Goal: Share content

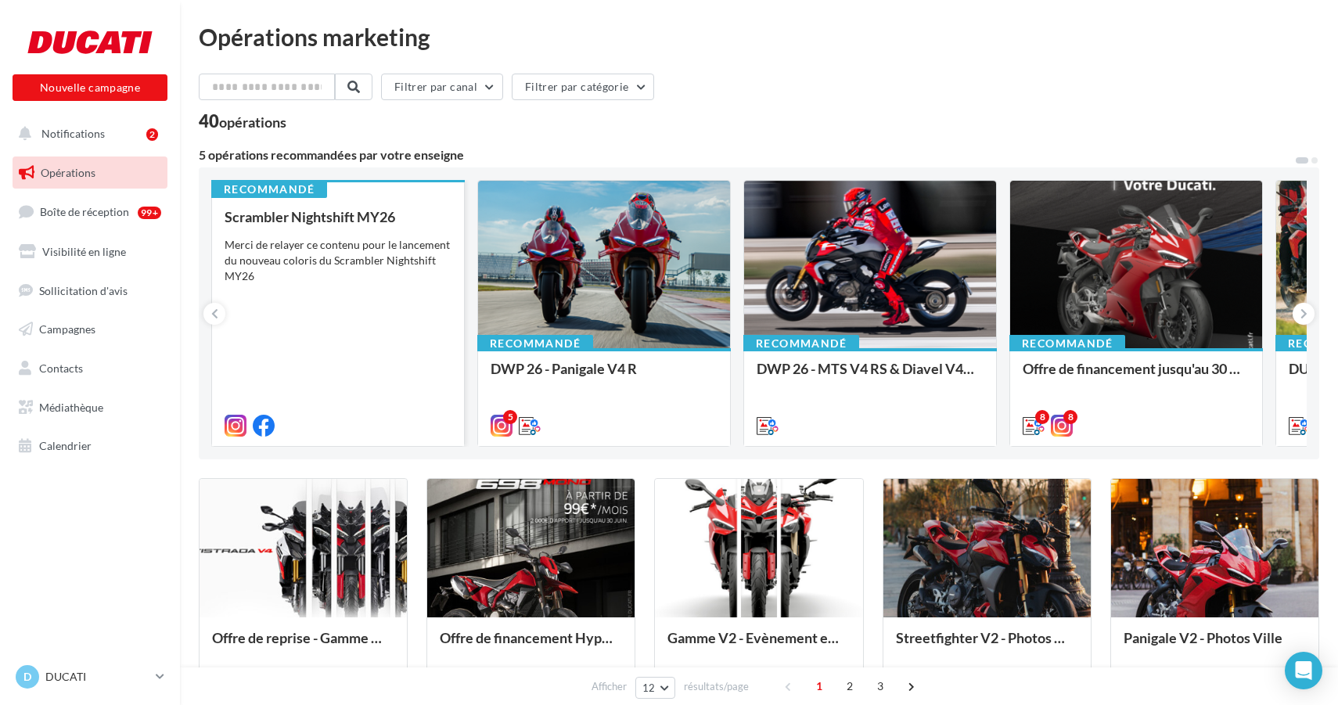
click at [319, 286] on div "Scrambler Nightshift MY26 Merci de relayer ce contenu pour le lancement du nouv…" at bounding box center [338, 320] width 227 height 223
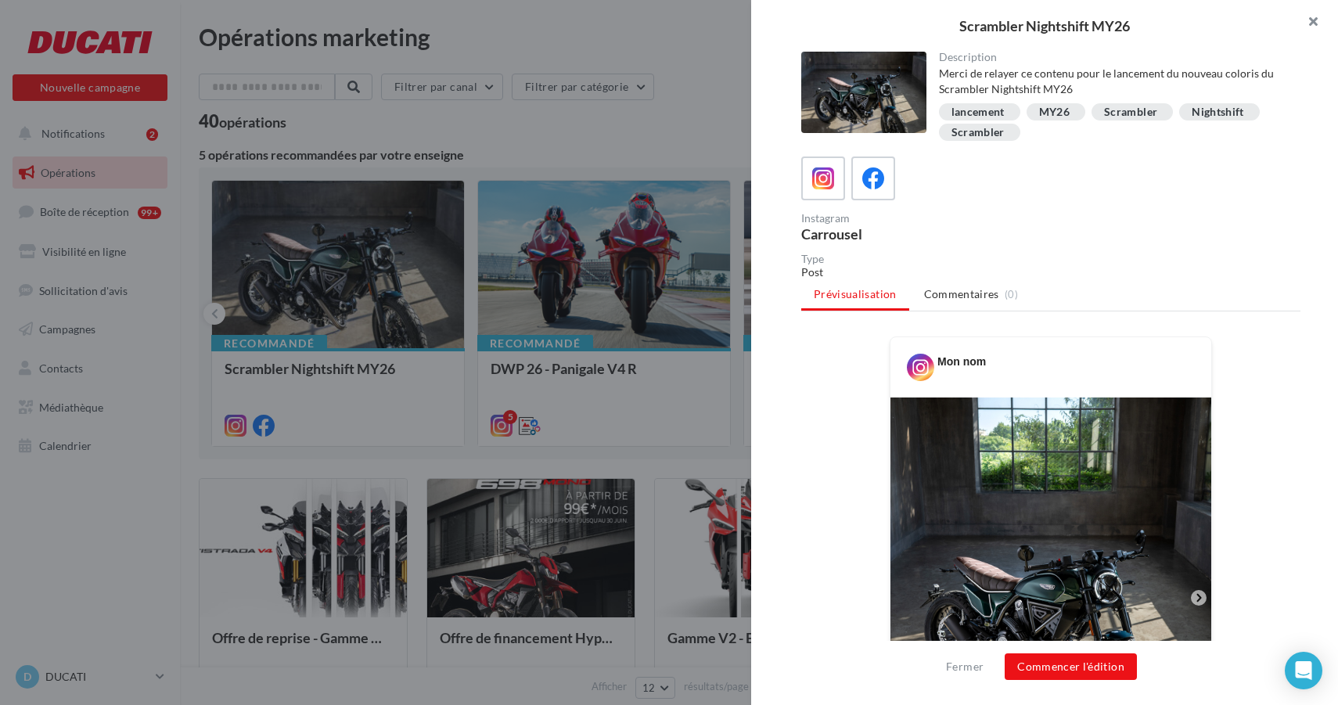
click at [1310, 23] on button "button" at bounding box center [1306, 23] width 63 height 47
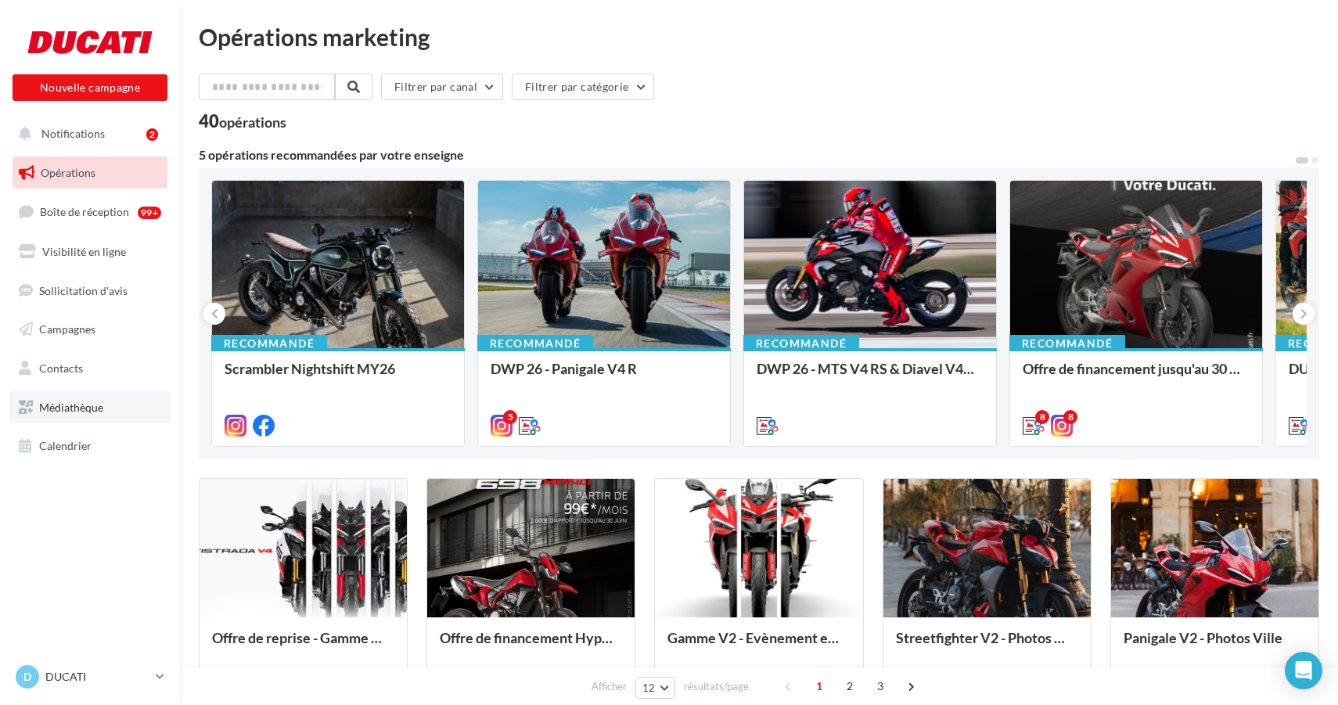
click at [117, 398] on link "Médiathèque" at bounding box center [89, 407] width 161 height 33
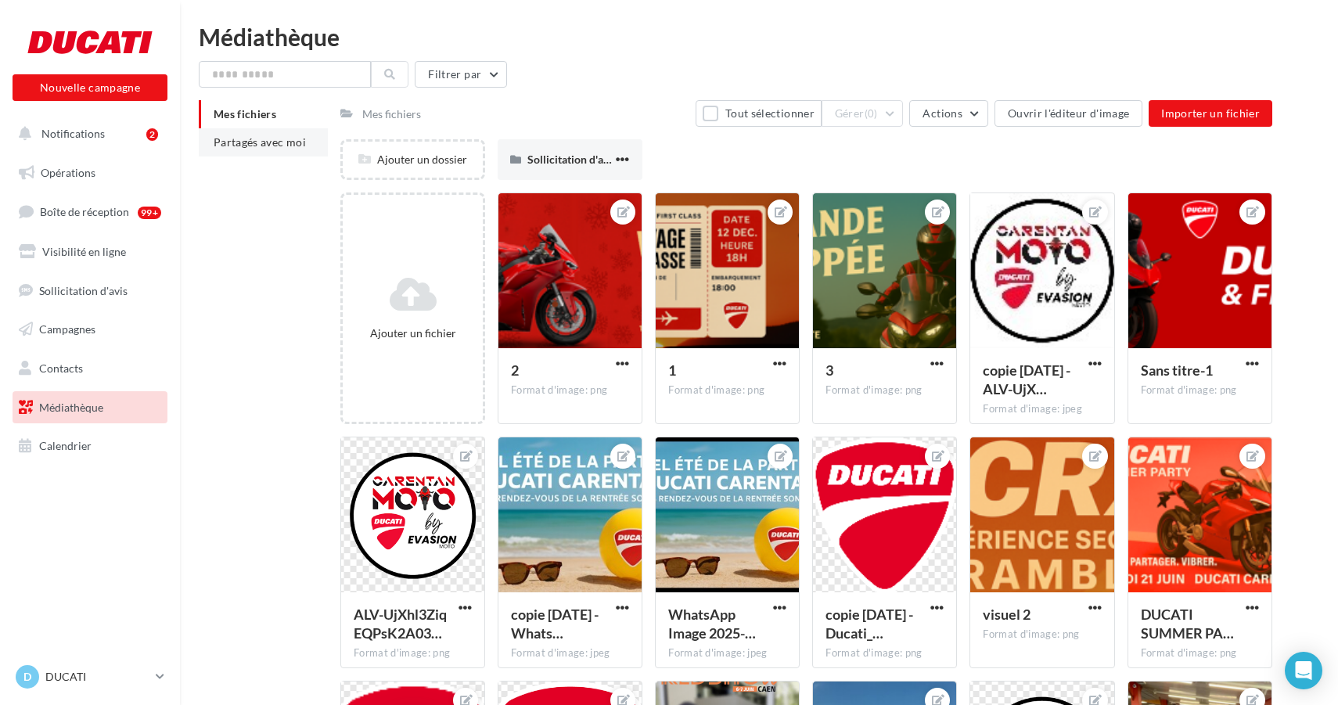
click at [292, 148] on span "Partagés avec moi" at bounding box center [260, 141] width 92 height 13
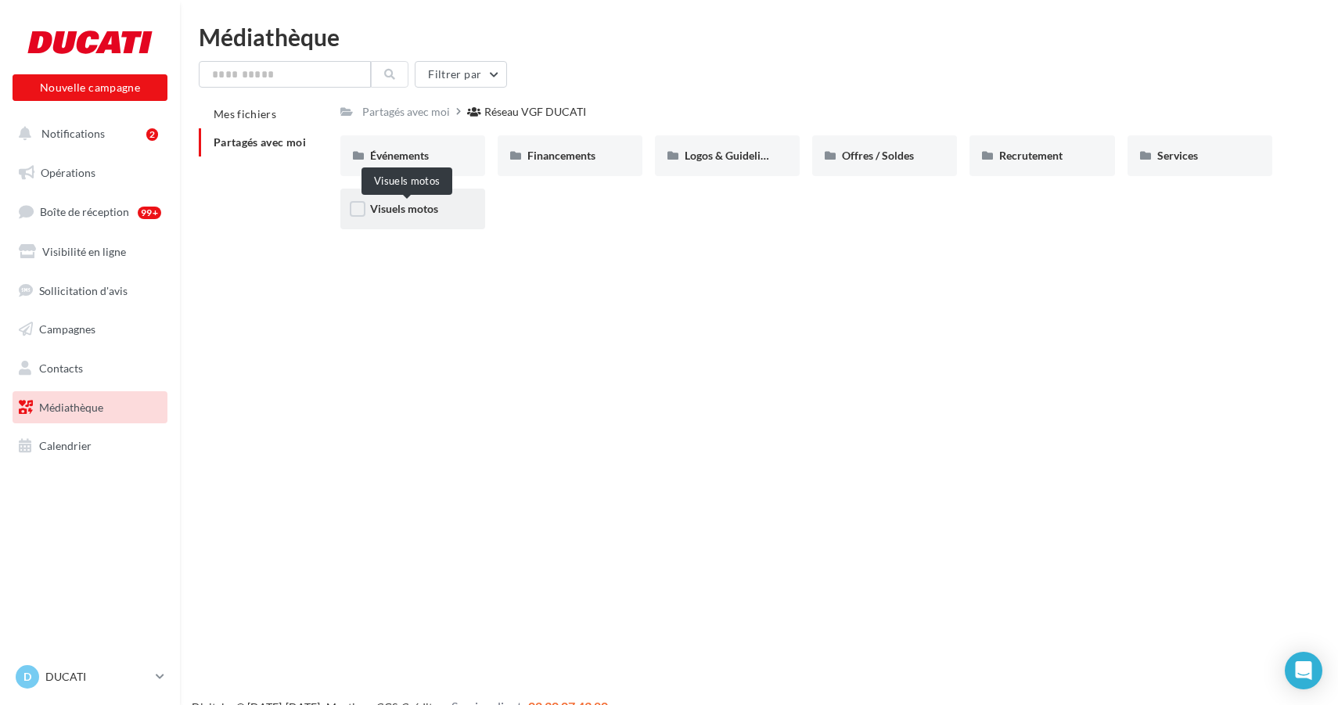
click at [415, 210] on span "Visuels motos" at bounding box center [404, 208] width 68 height 13
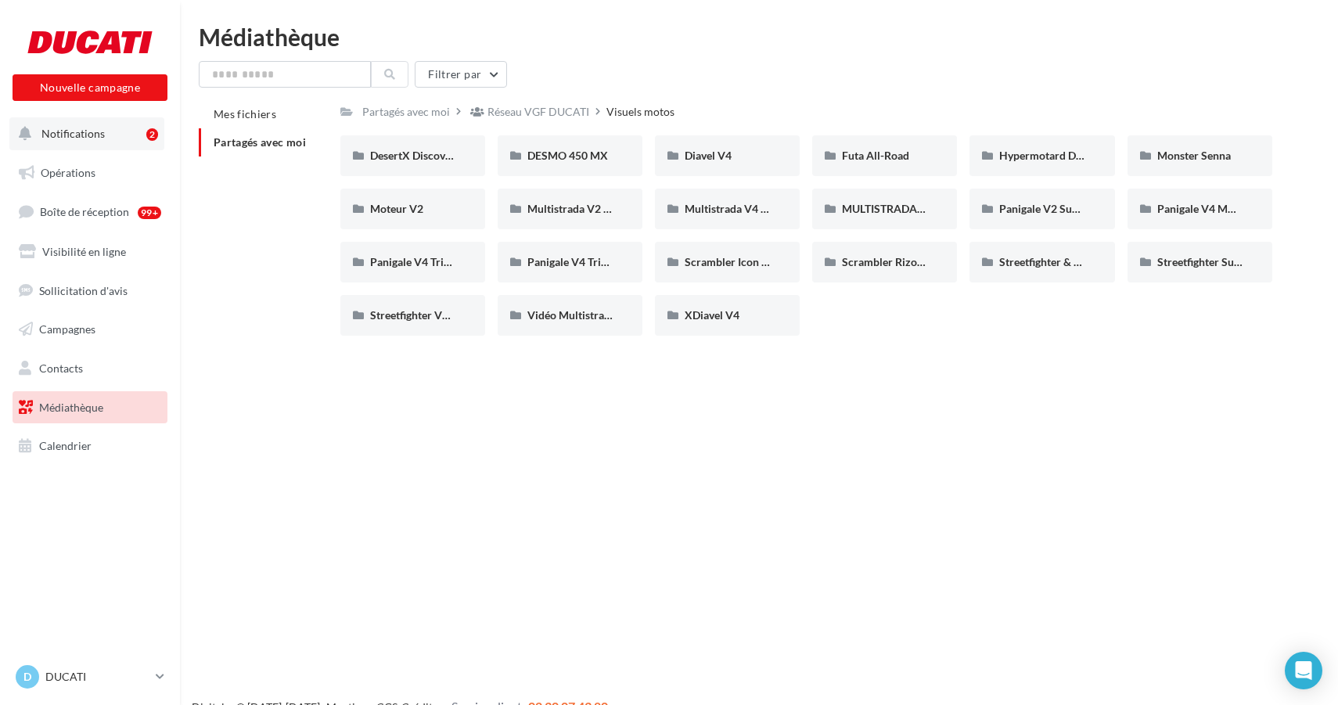
click at [84, 135] on span "Notifications" at bounding box center [72, 133] width 63 height 13
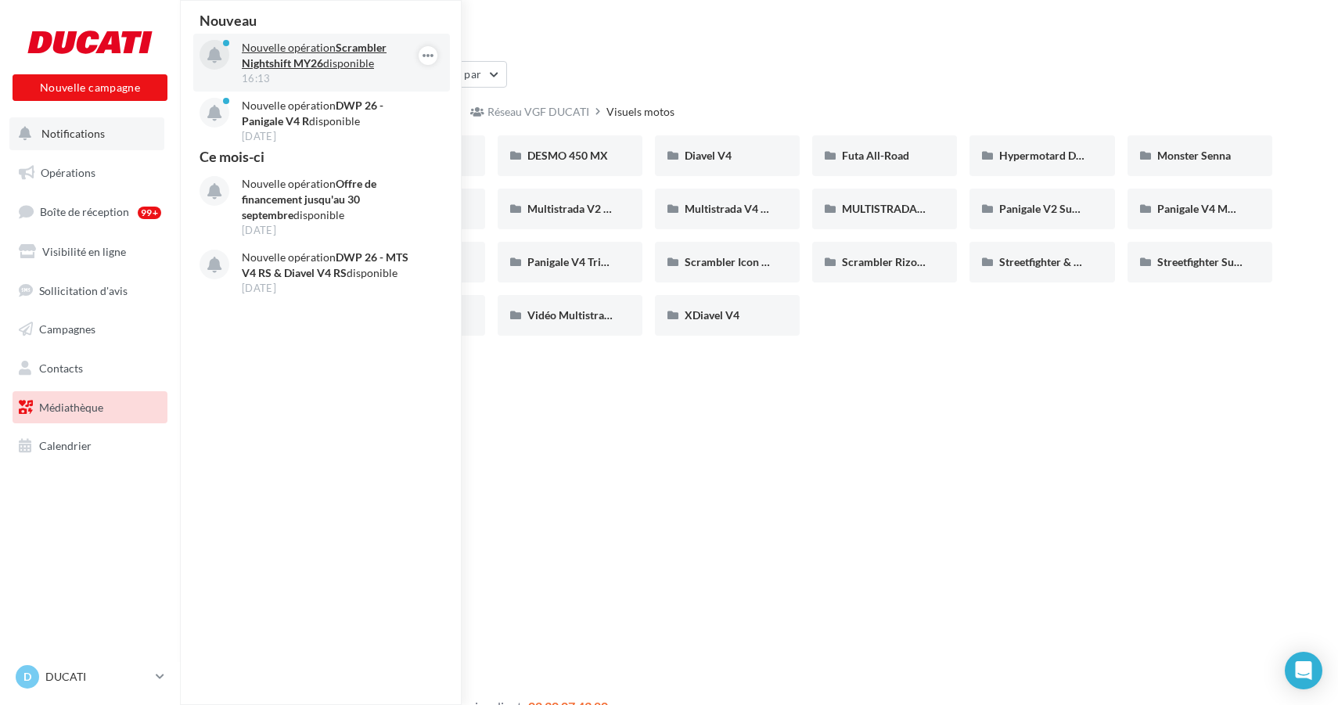
click at [340, 73] on div "16:13" at bounding box center [333, 78] width 182 height 14
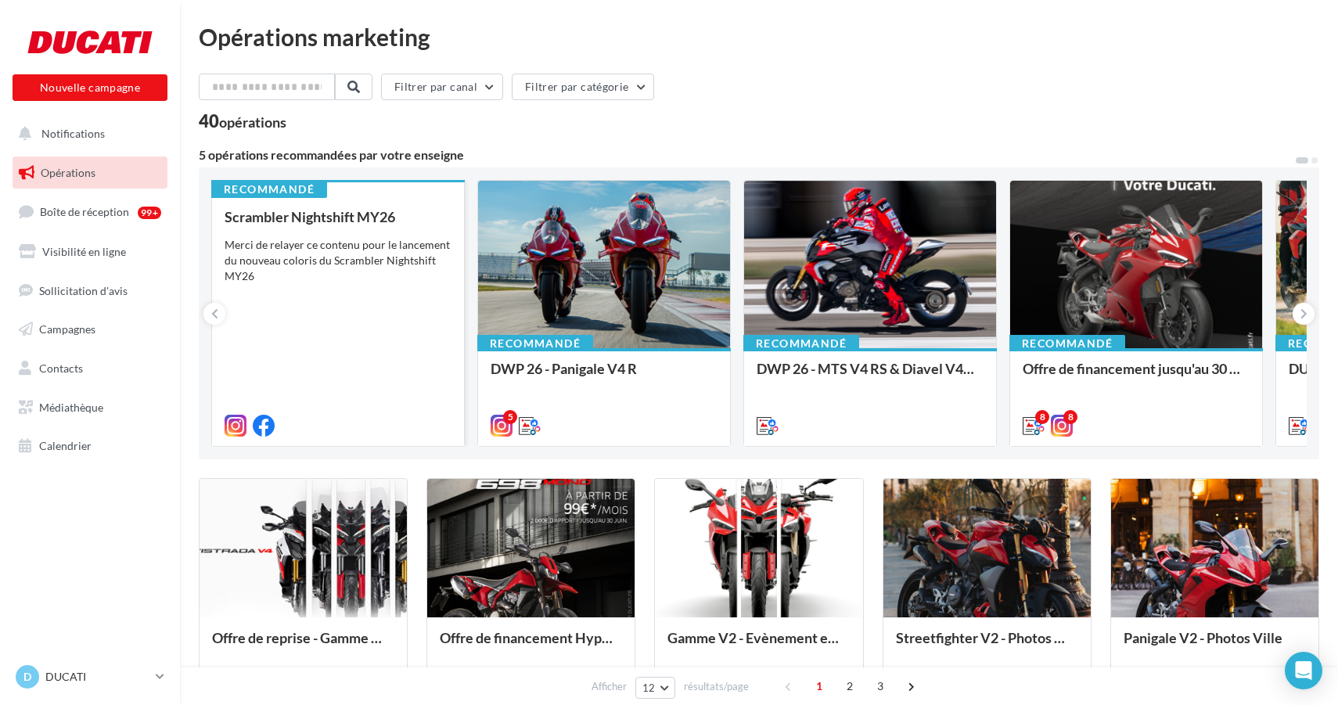
click at [322, 268] on div "Merci de relayer ce contenu pour le lancement du nouveau coloris du Scrambler N…" at bounding box center [338, 260] width 227 height 47
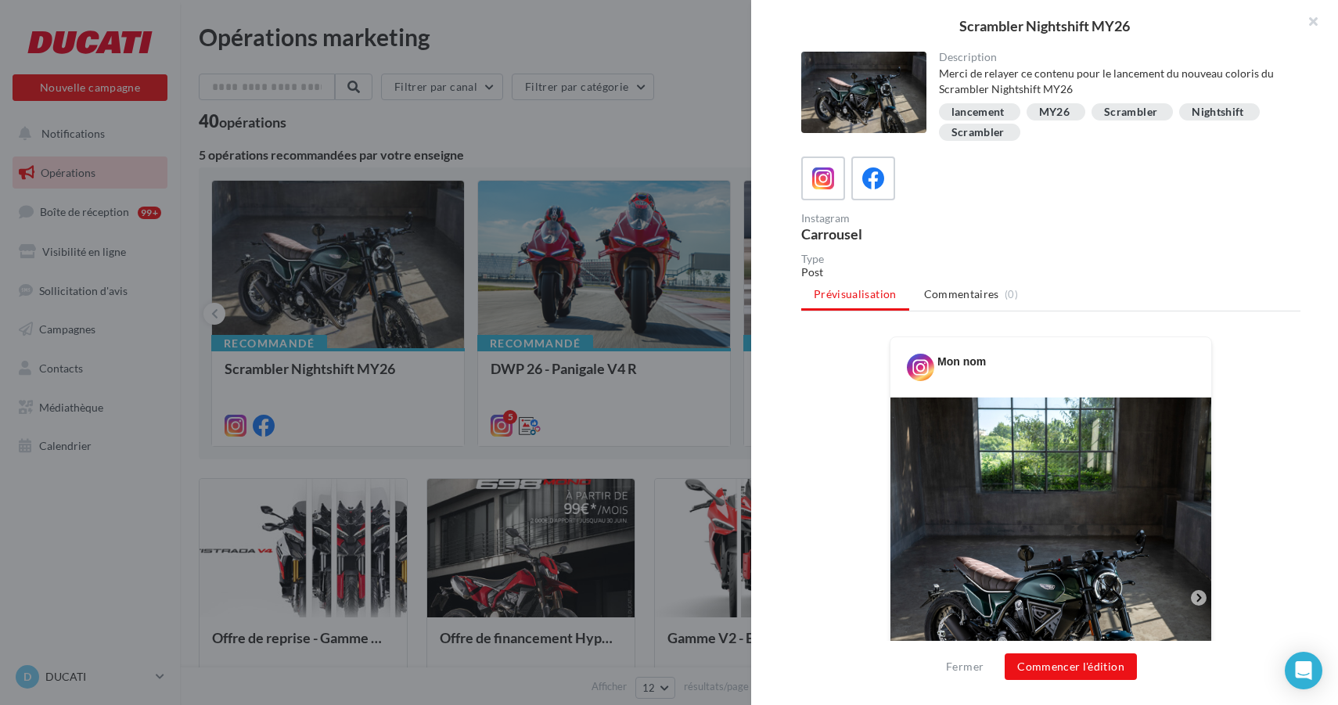
scroll to position [160, 0]
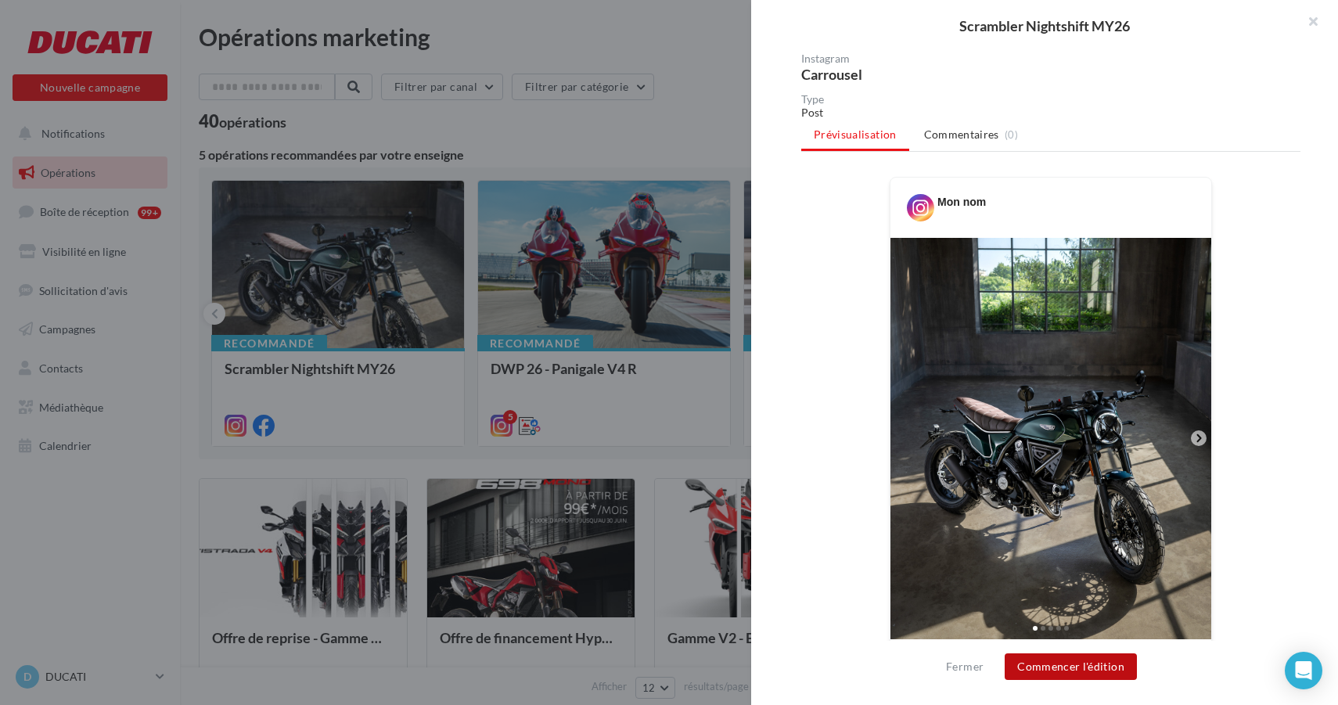
click at [1073, 670] on button "Commencer l'édition" at bounding box center [1071, 666] width 132 height 27
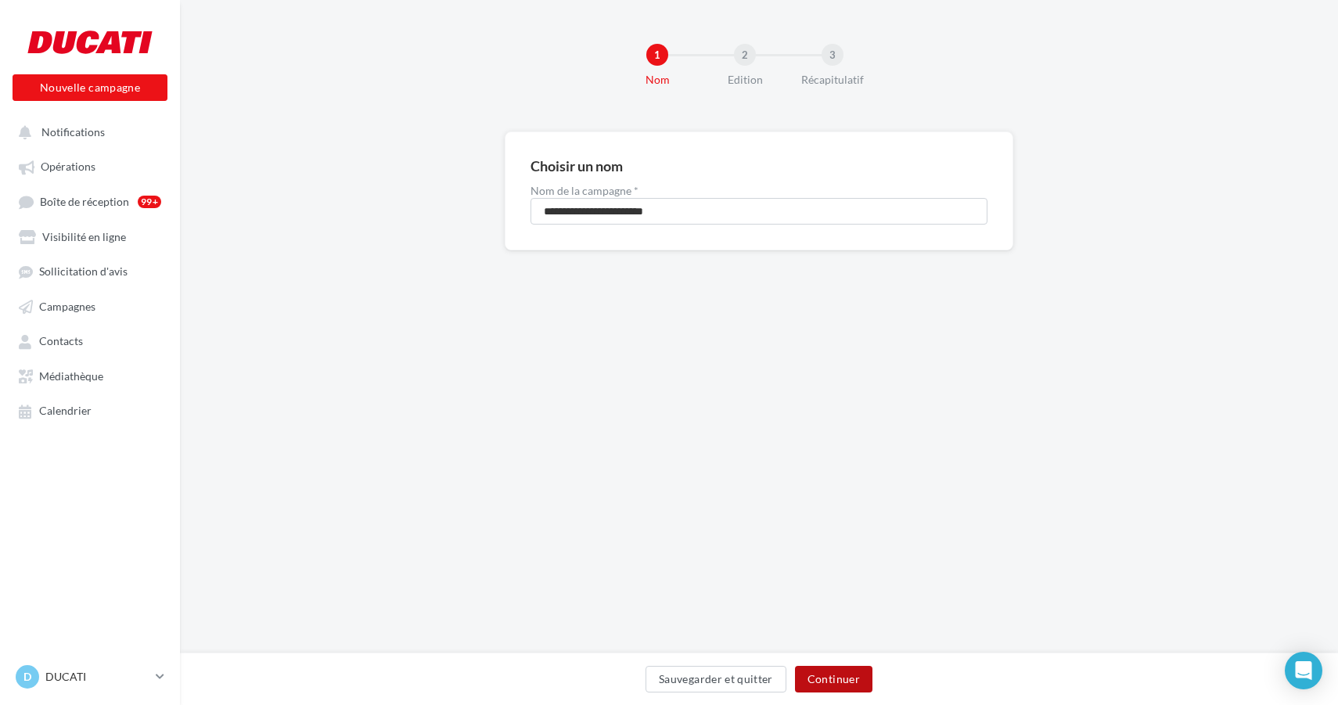
click at [837, 676] on button "Continuer" at bounding box center [833, 679] width 77 height 27
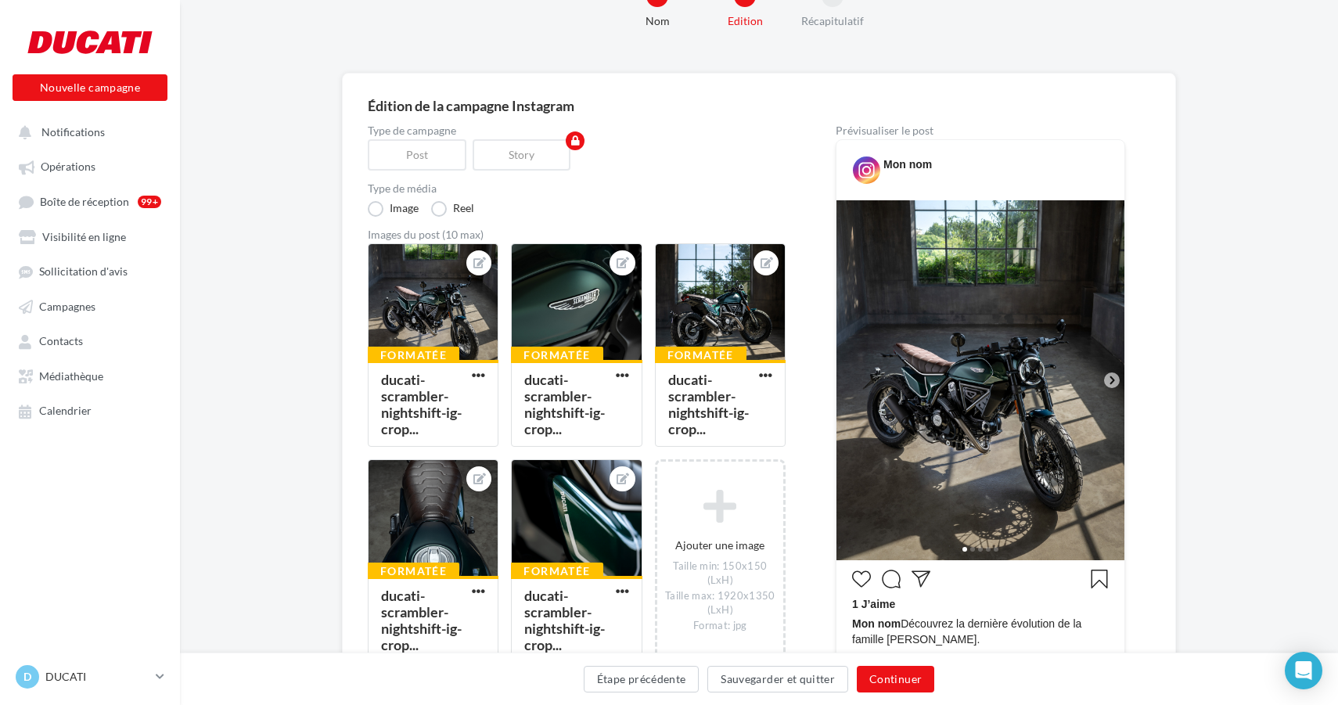
scroll to position [62, 0]
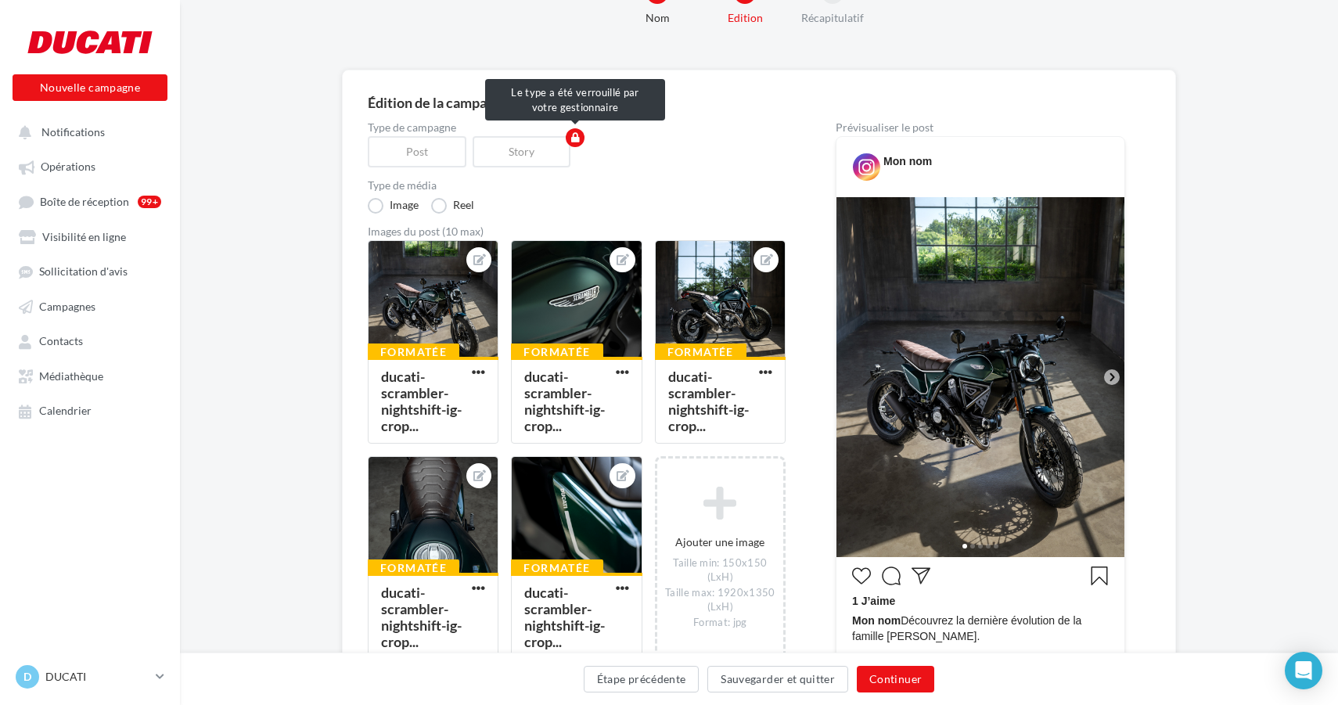
click at [435, 148] on div "Post" at bounding box center [420, 151] width 105 height 31
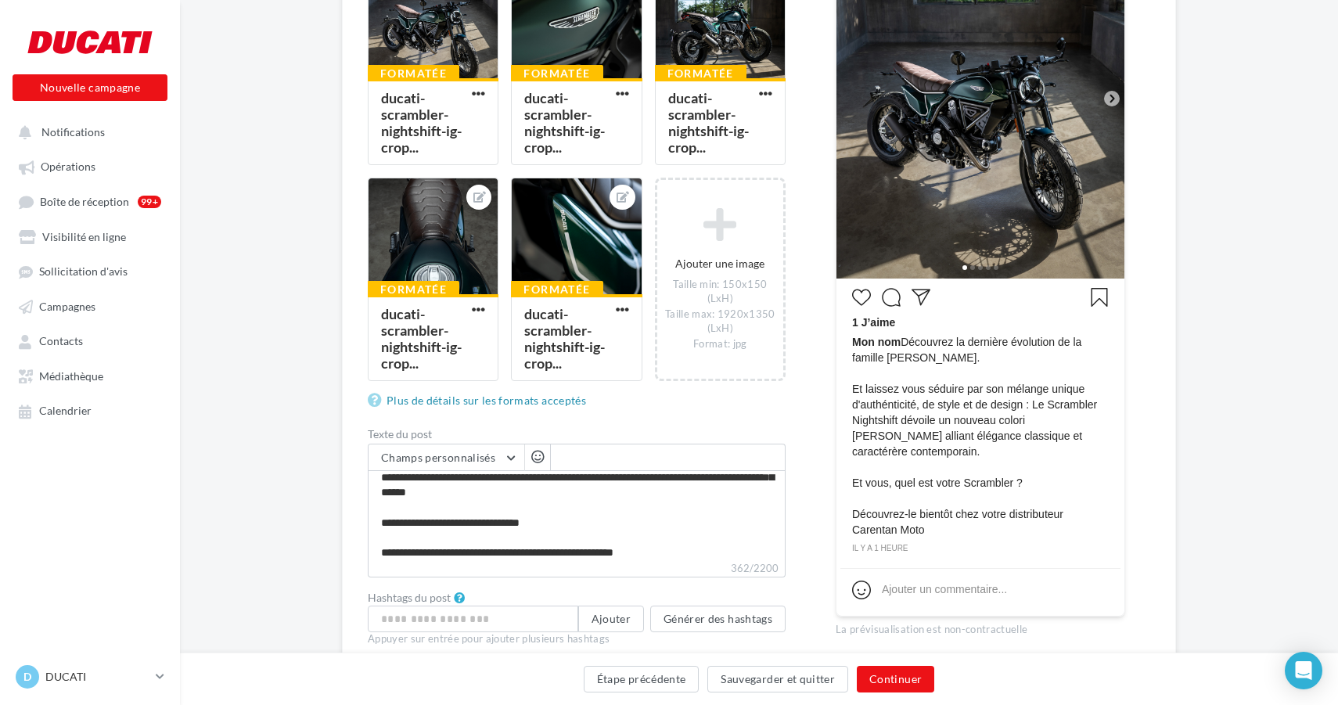
scroll to position [405, 0]
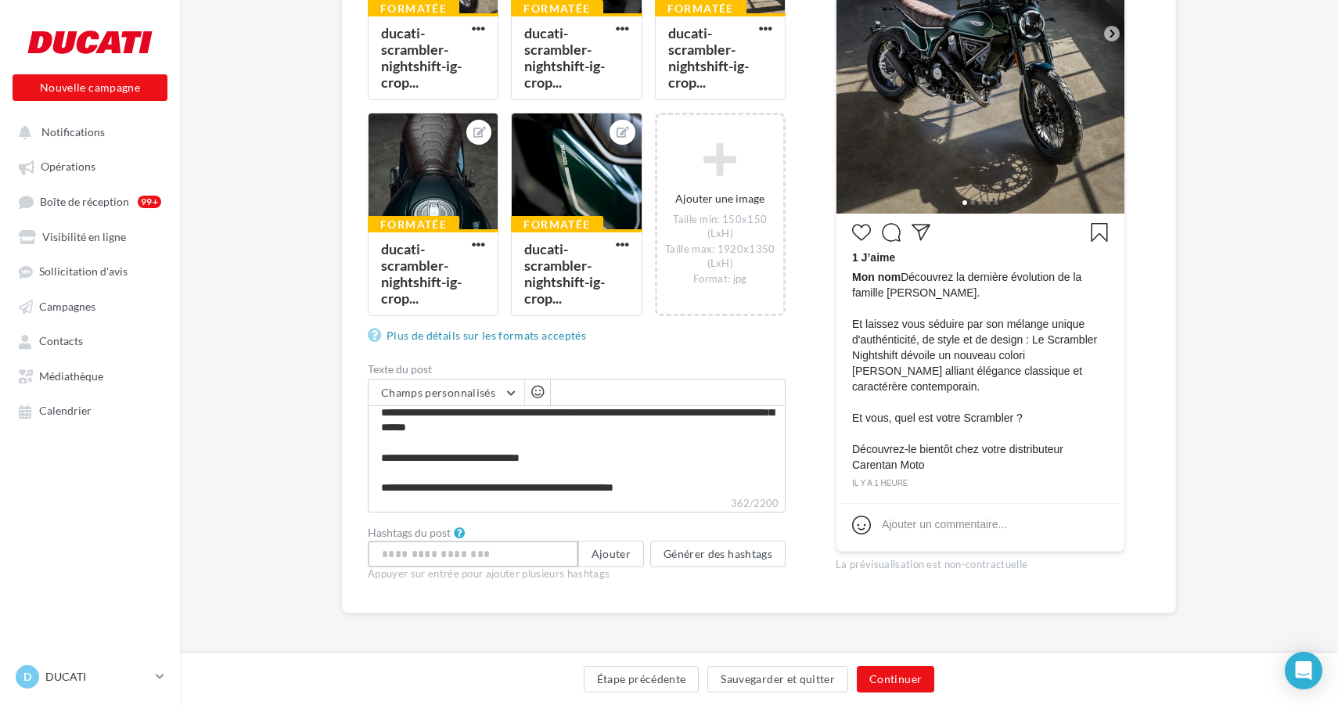
click at [498, 561] on input "text" at bounding box center [473, 554] width 210 height 27
type input "*"
type input "**********"
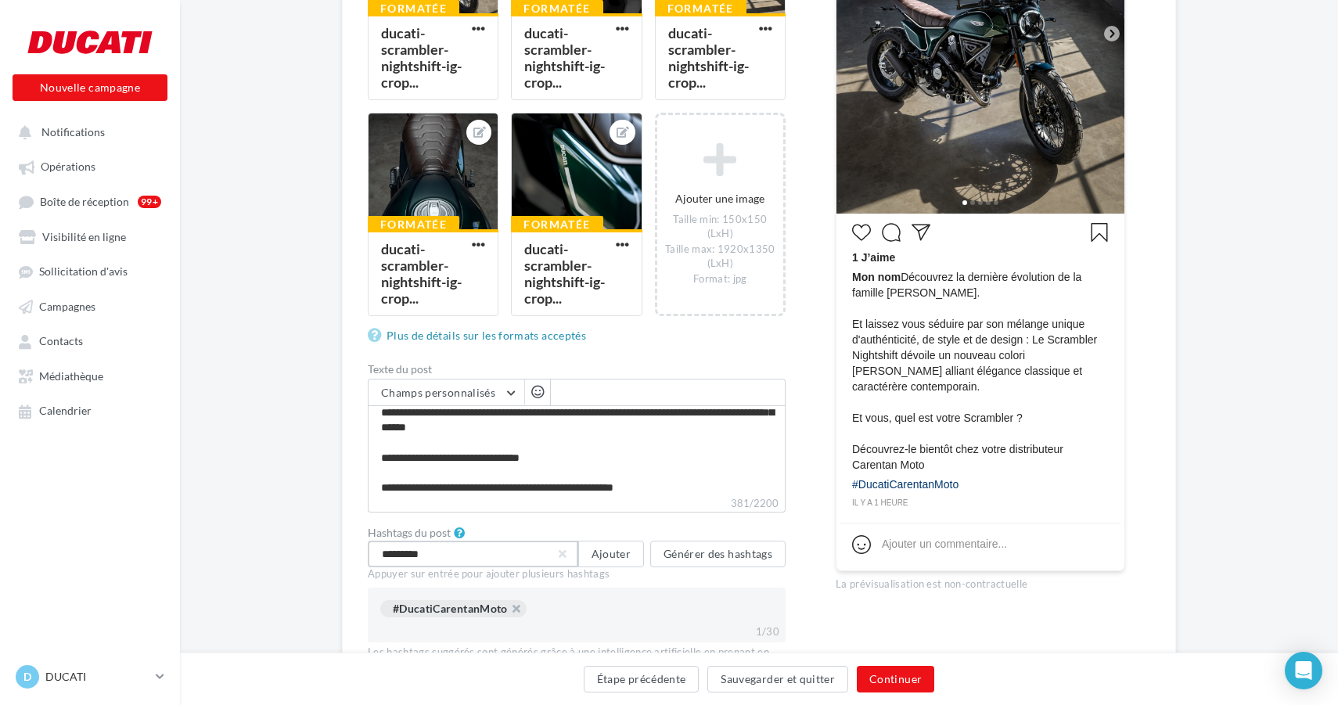
type input "**********"
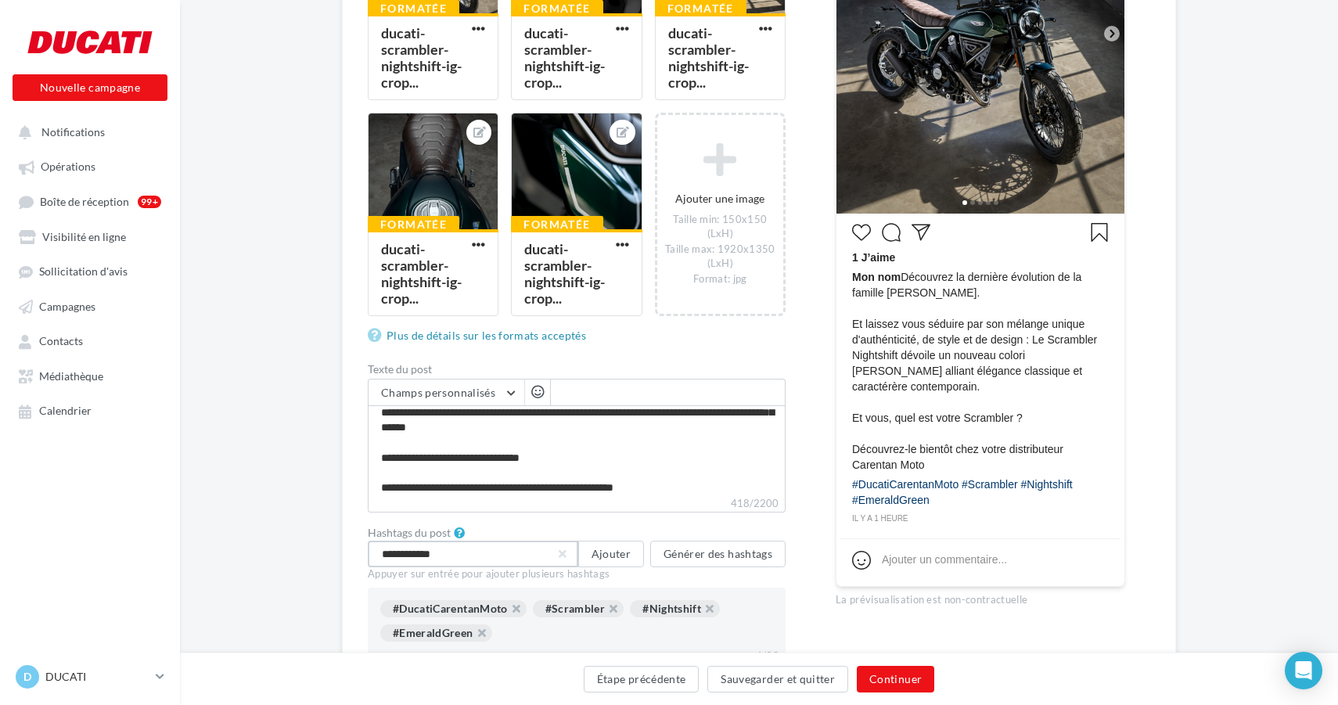
type input "**********"
type input "*******"
type input "**********"
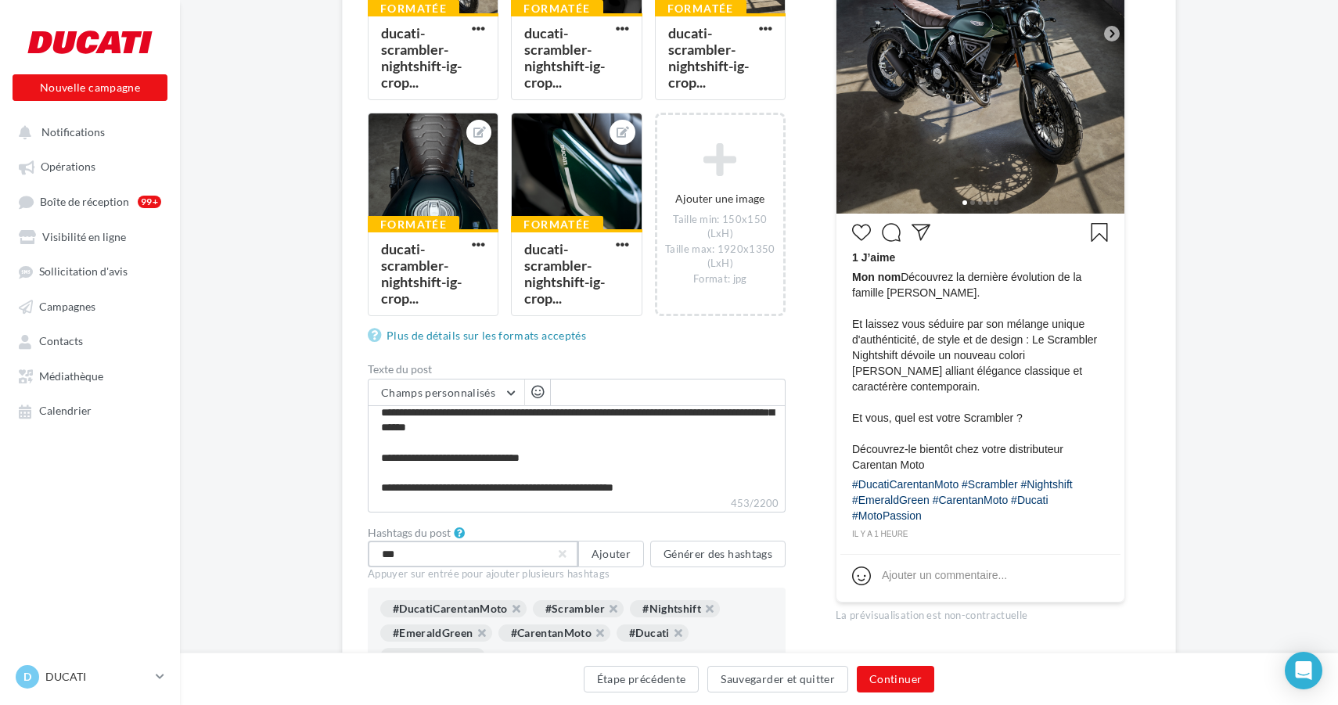
type input "****"
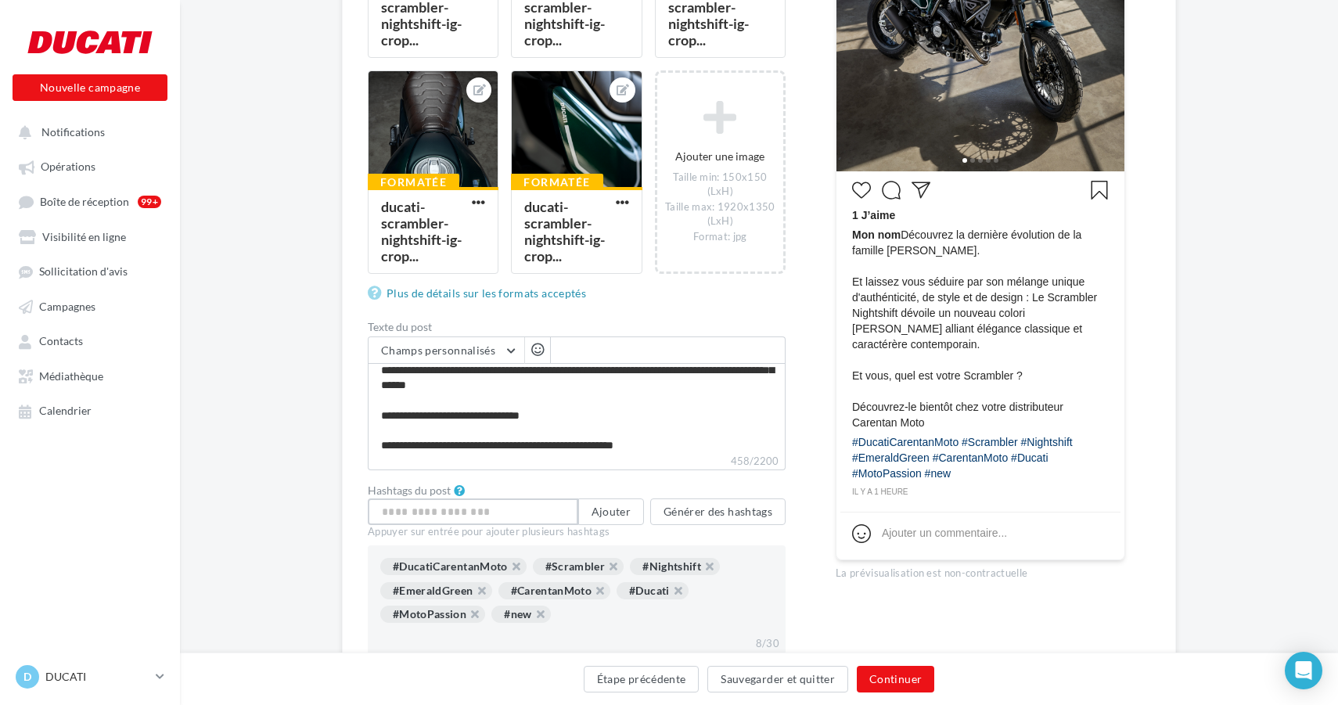
scroll to position [459, 0]
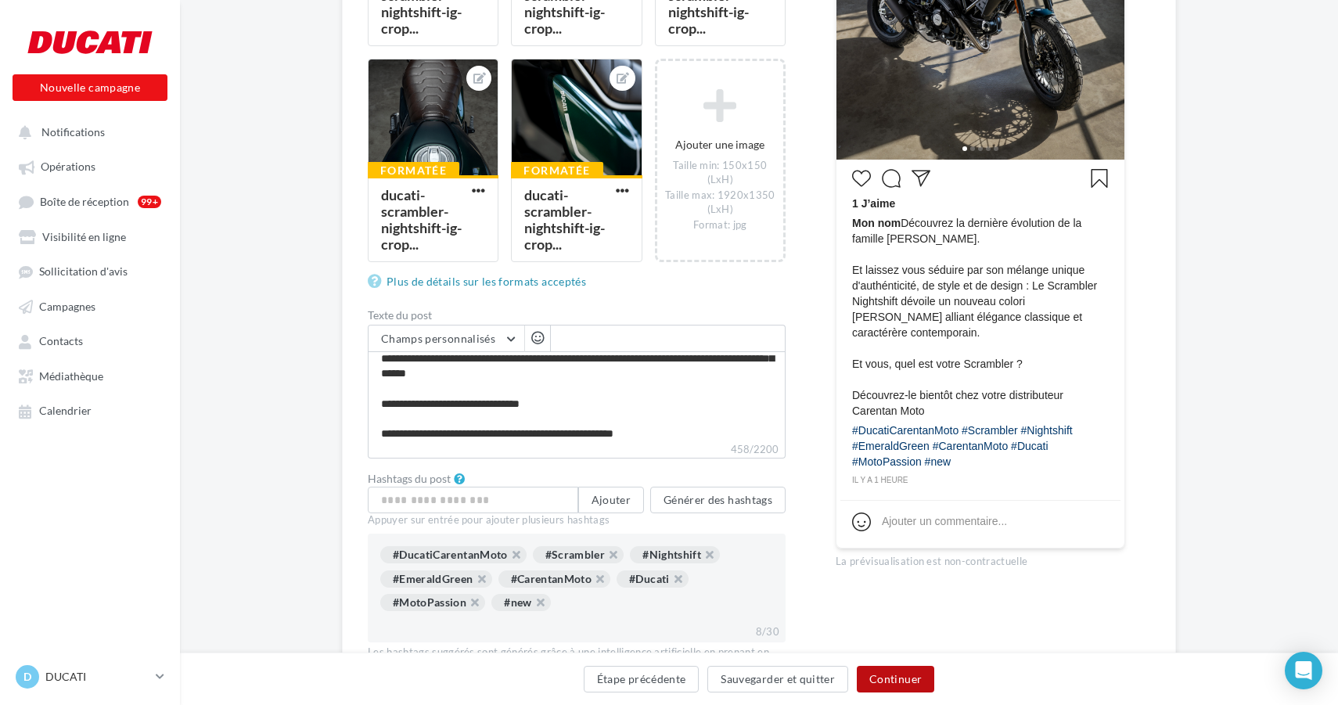
click at [899, 678] on button "Continuer" at bounding box center [895, 679] width 77 height 27
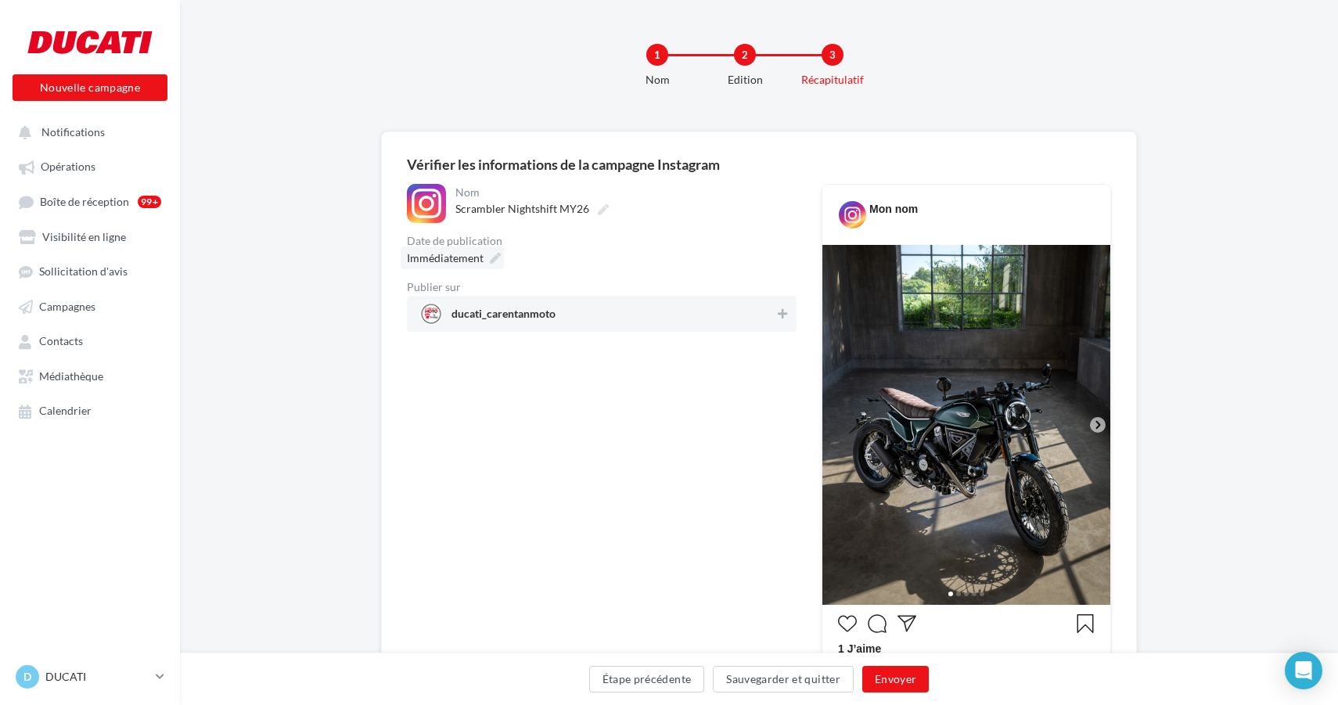
click at [496, 258] on icon at bounding box center [495, 258] width 11 height 11
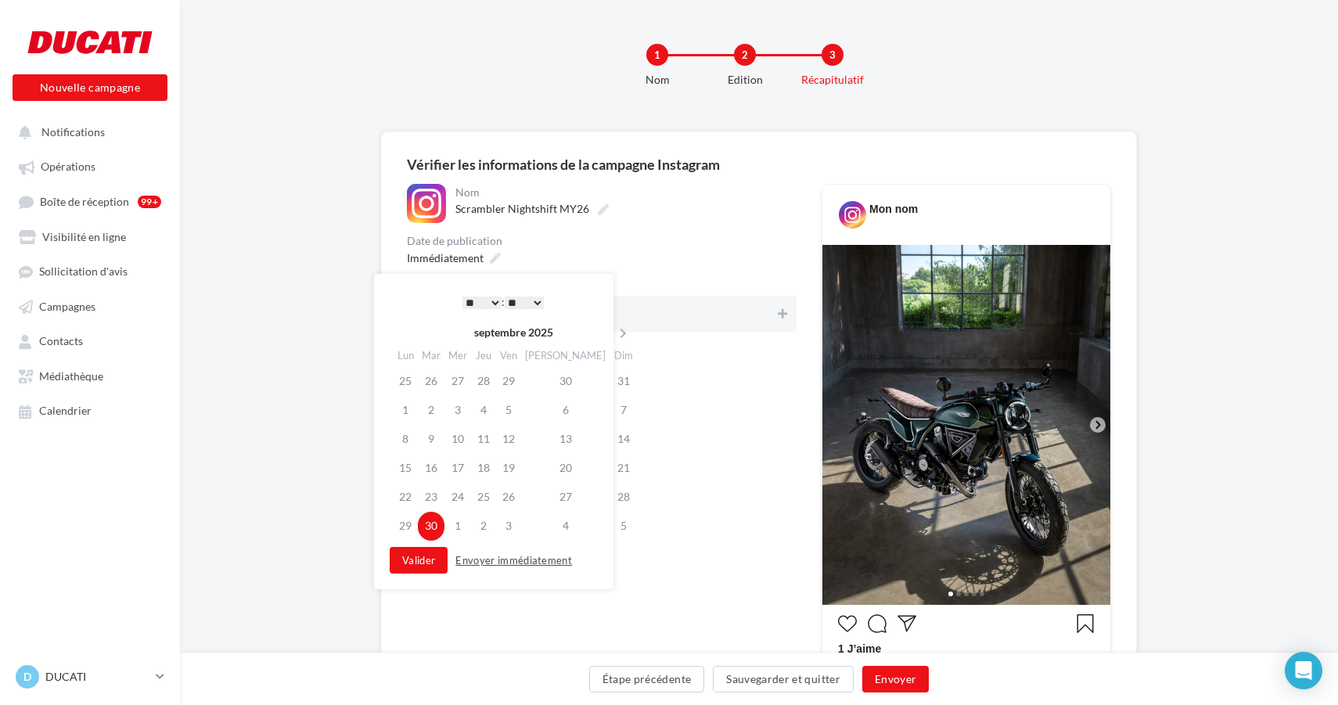
click at [508, 562] on button "Envoyer immédiatement" at bounding box center [513, 560] width 129 height 19
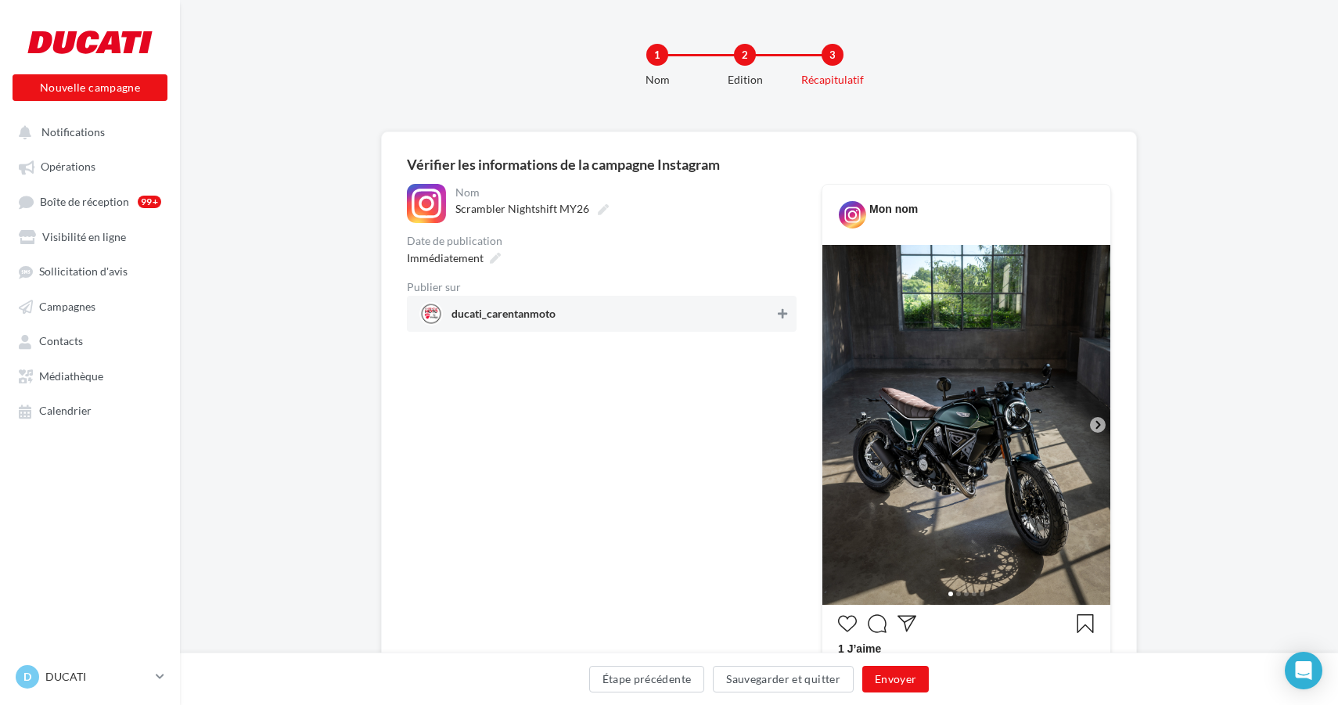
click at [780, 316] on icon at bounding box center [782, 313] width 9 height 11
click at [900, 678] on button "Envoyer" at bounding box center [895, 679] width 66 height 27
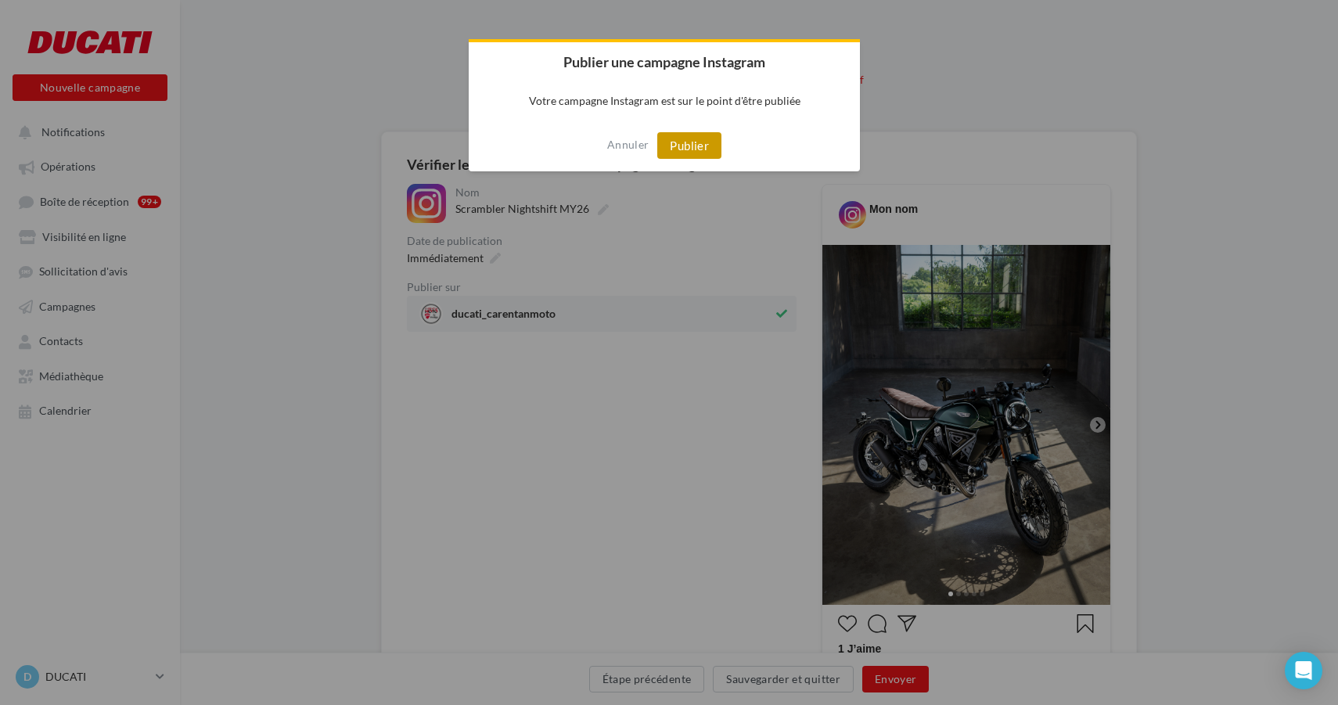
click at [697, 152] on button "Publier" at bounding box center [689, 145] width 64 height 27
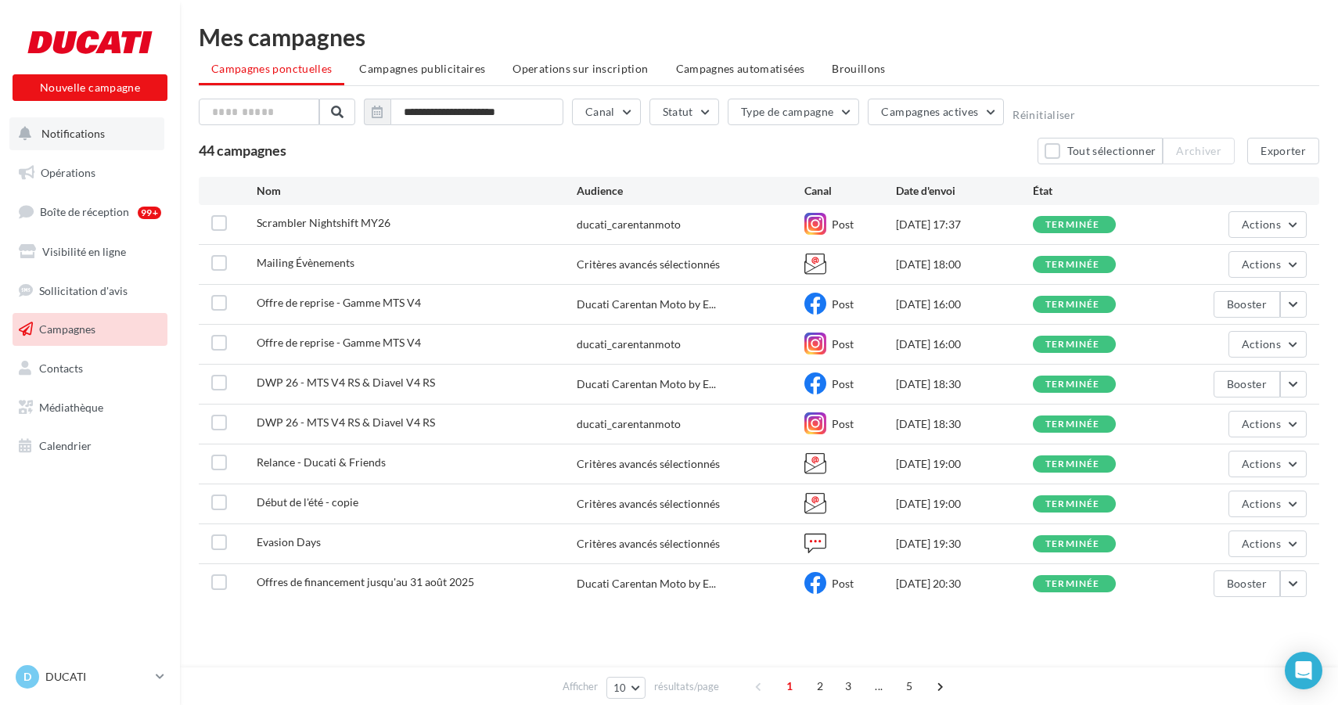
click at [103, 138] on button "Notifications" at bounding box center [86, 133] width 155 height 33
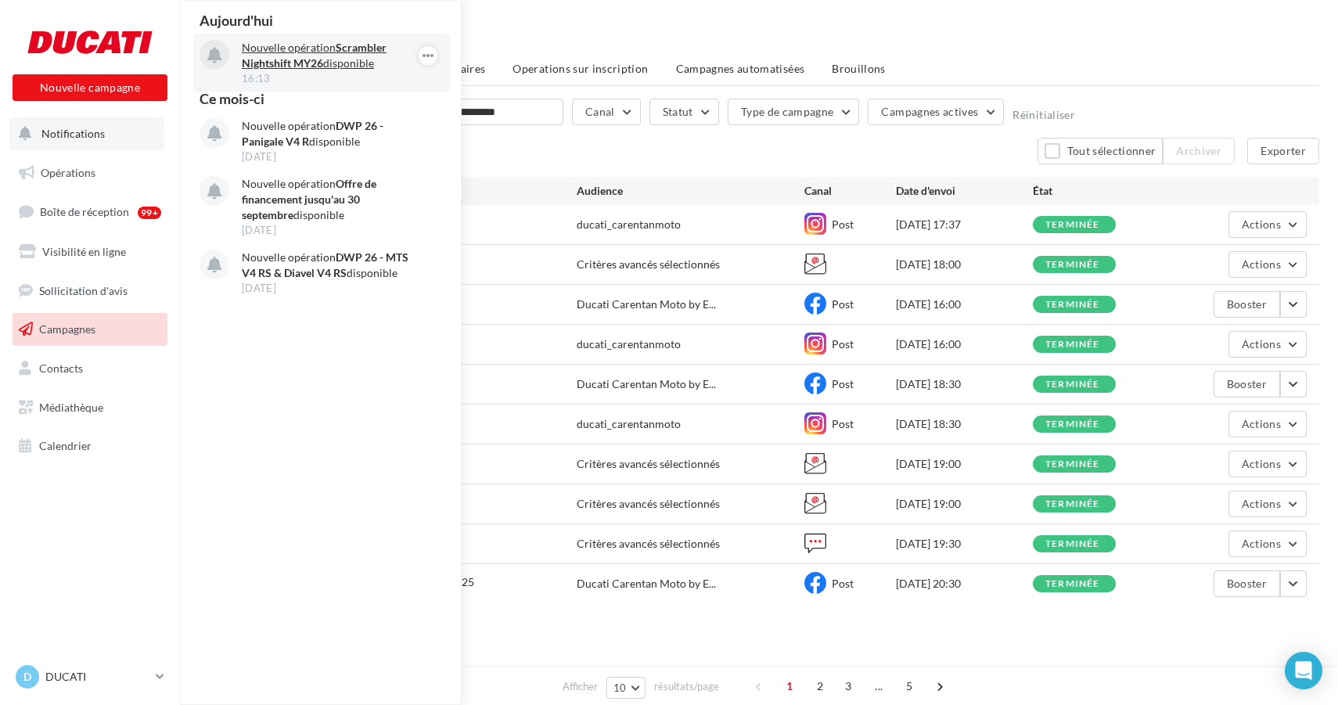
click at [294, 54] on p "Nouvelle opération Scrambler Nightshift MY26 disponible" at bounding box center [333, 55] width 182 height 31
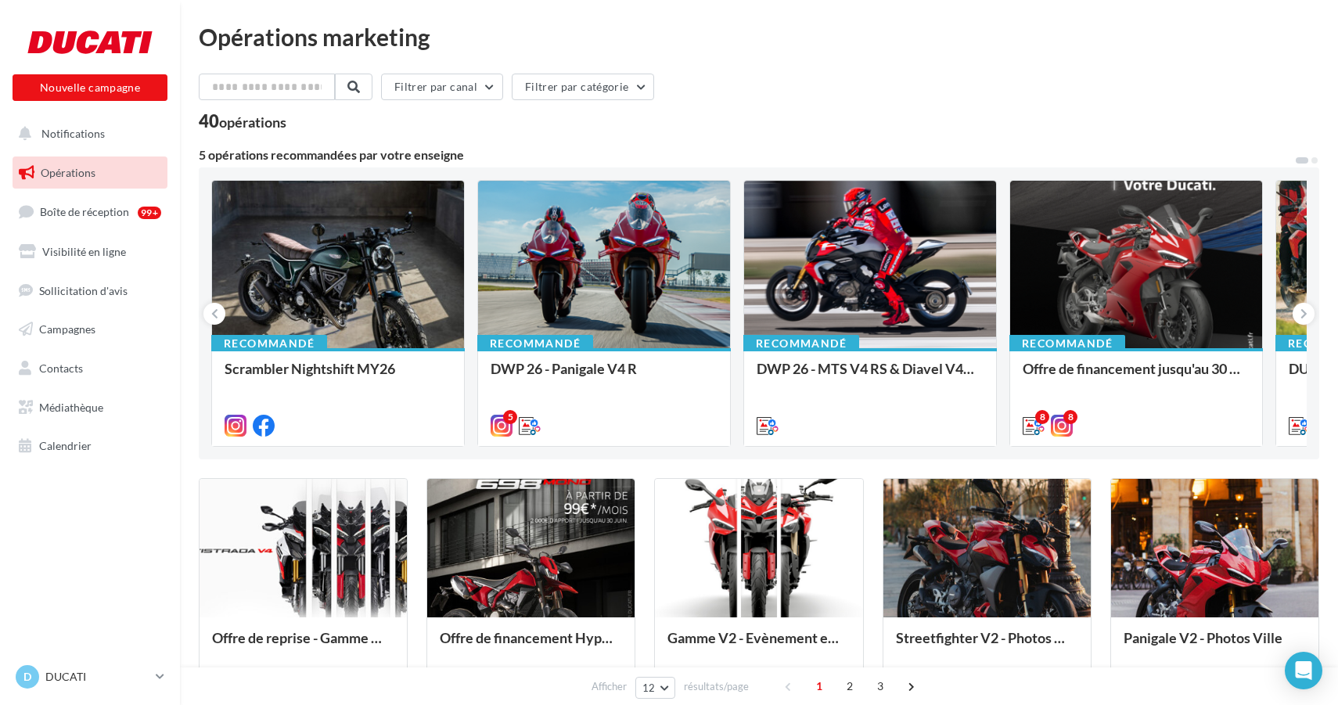
click at [0, 0] on div "Merci de relayer ce contenu pour le lancement du nouveau coloris du Scrambler N…" at bounding box center [0, 0] width 0 height 0
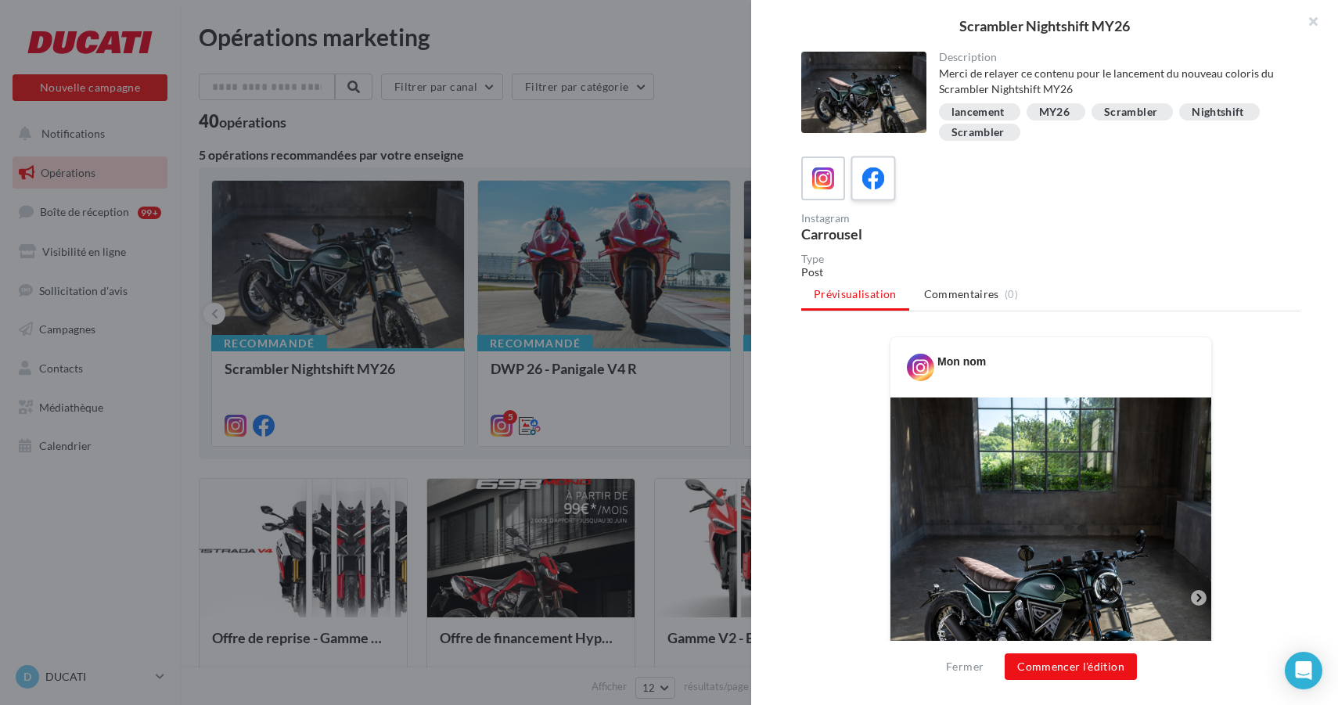
click at [877, 189] on icon at bounding box center [873, 178] width 23 height 23
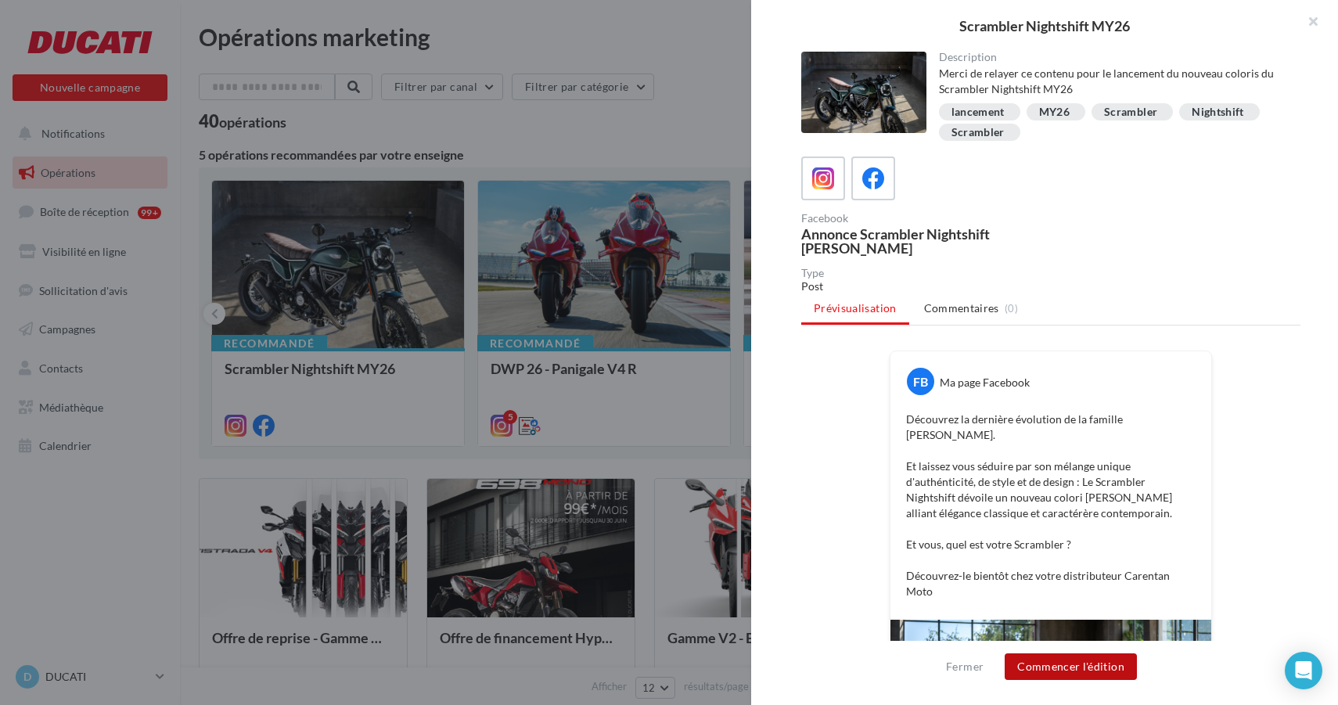
click at [1087, 669] on button "Commencer l'édition" at bounding box center [1071, 666] width 132 height 27
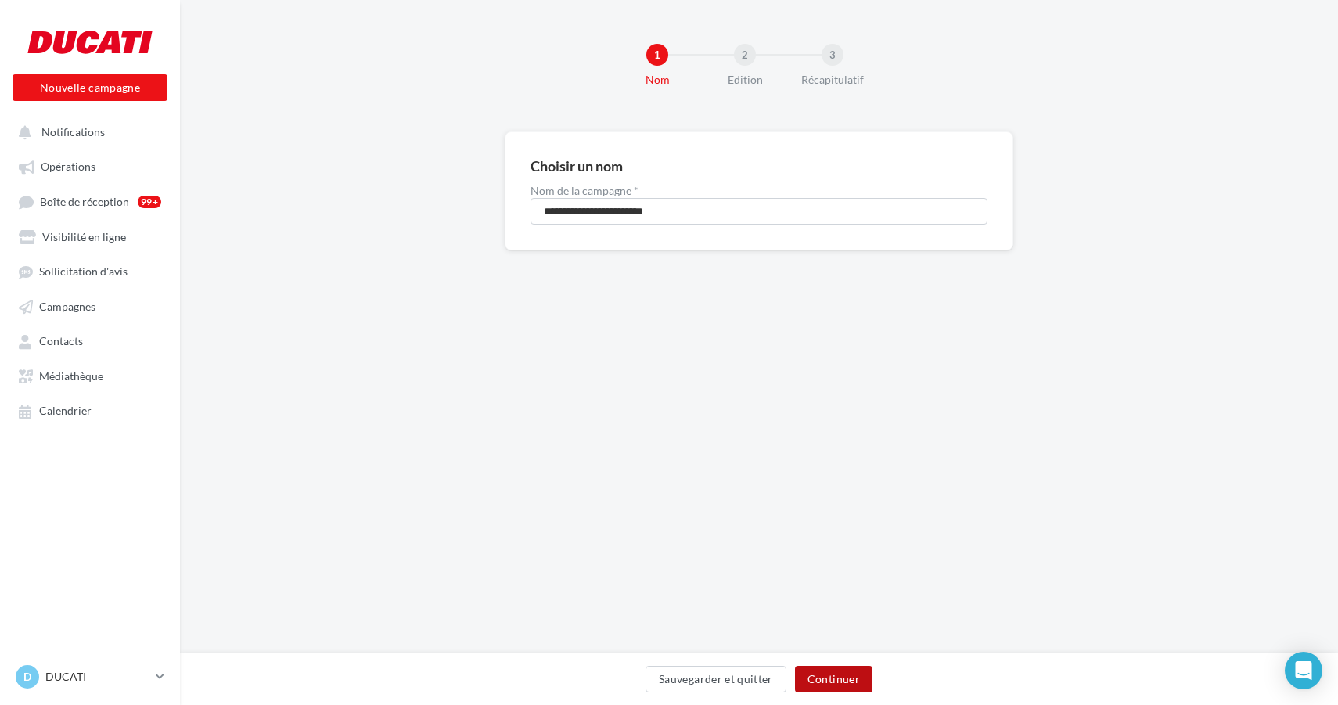
click at [832, 682] on button "Continuer" at bounding box center [833, 679] width 77 height 27
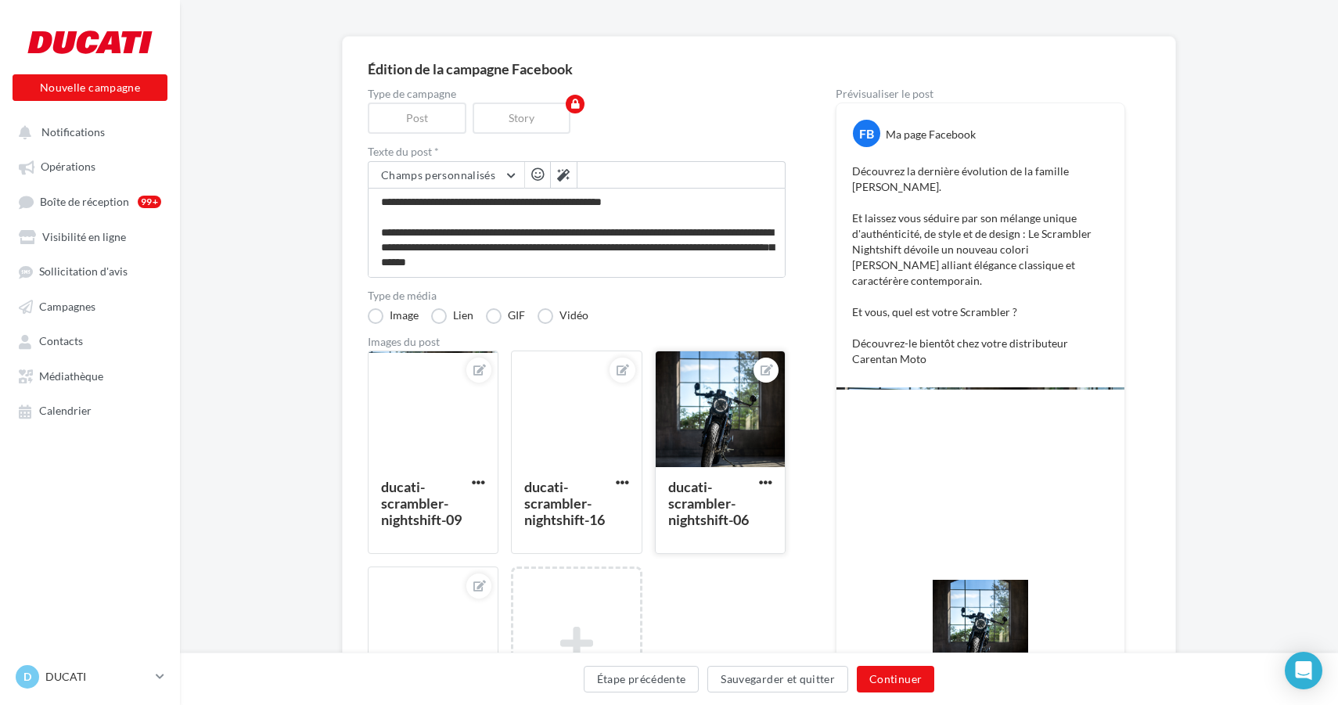
scroll to position [288, 0]
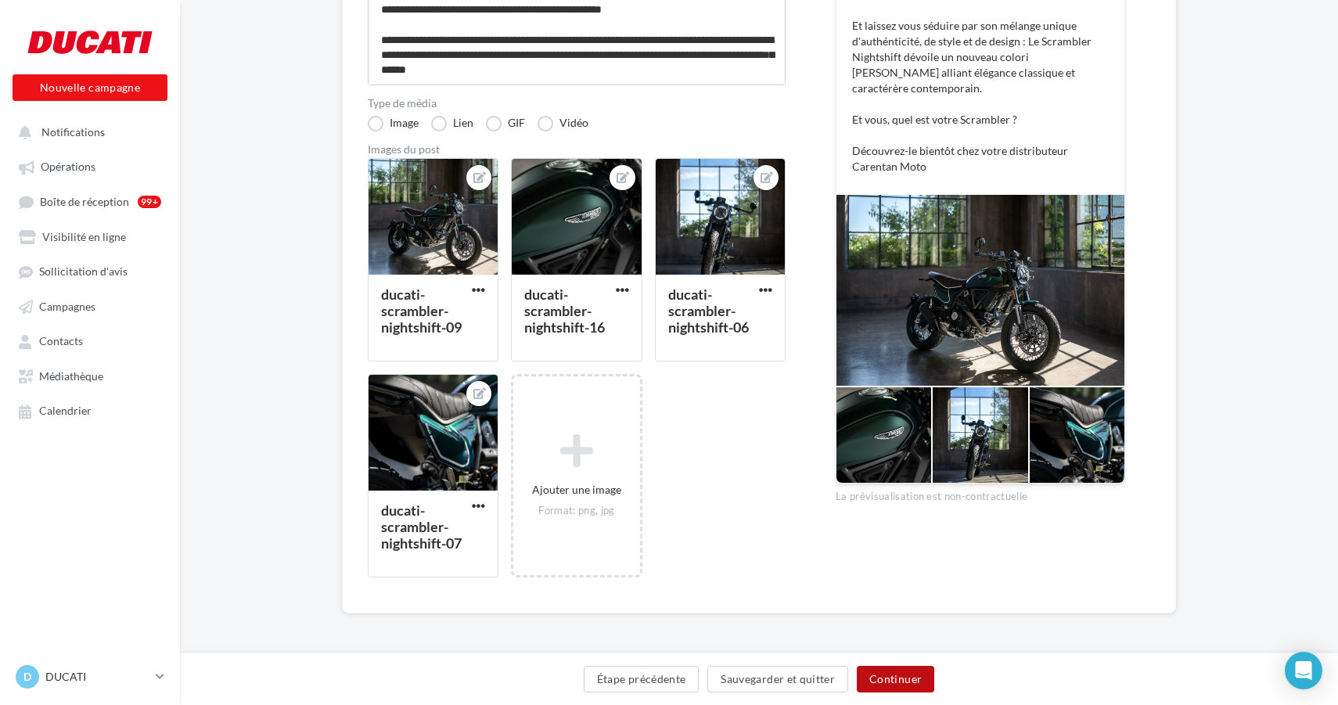
click at [875, 682] on button "Continuer" at bounding box center [895, 679] width 77 height 27
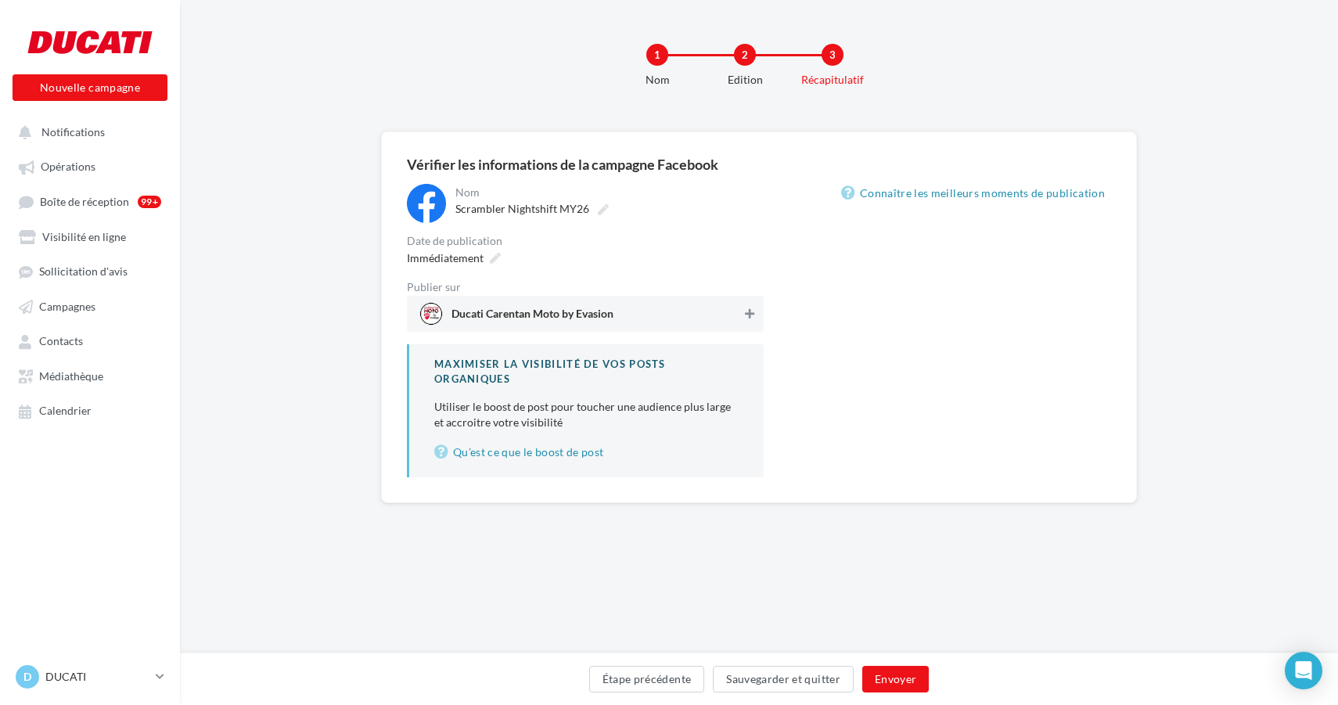
click at [746, 319] on icon at bounding box center [749, 313] width 9 height 11
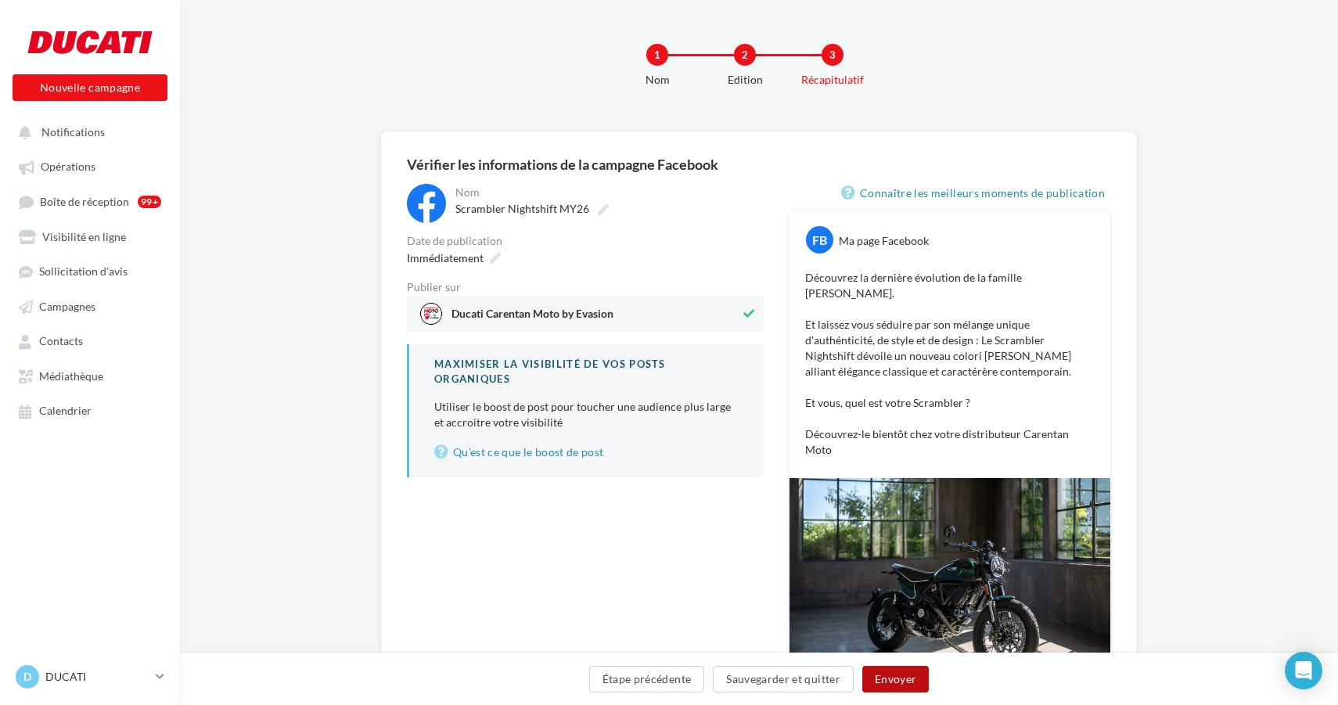
click at [907, 686] on button "Envoyer" at bounding box center [895, 679] width 66 height 27
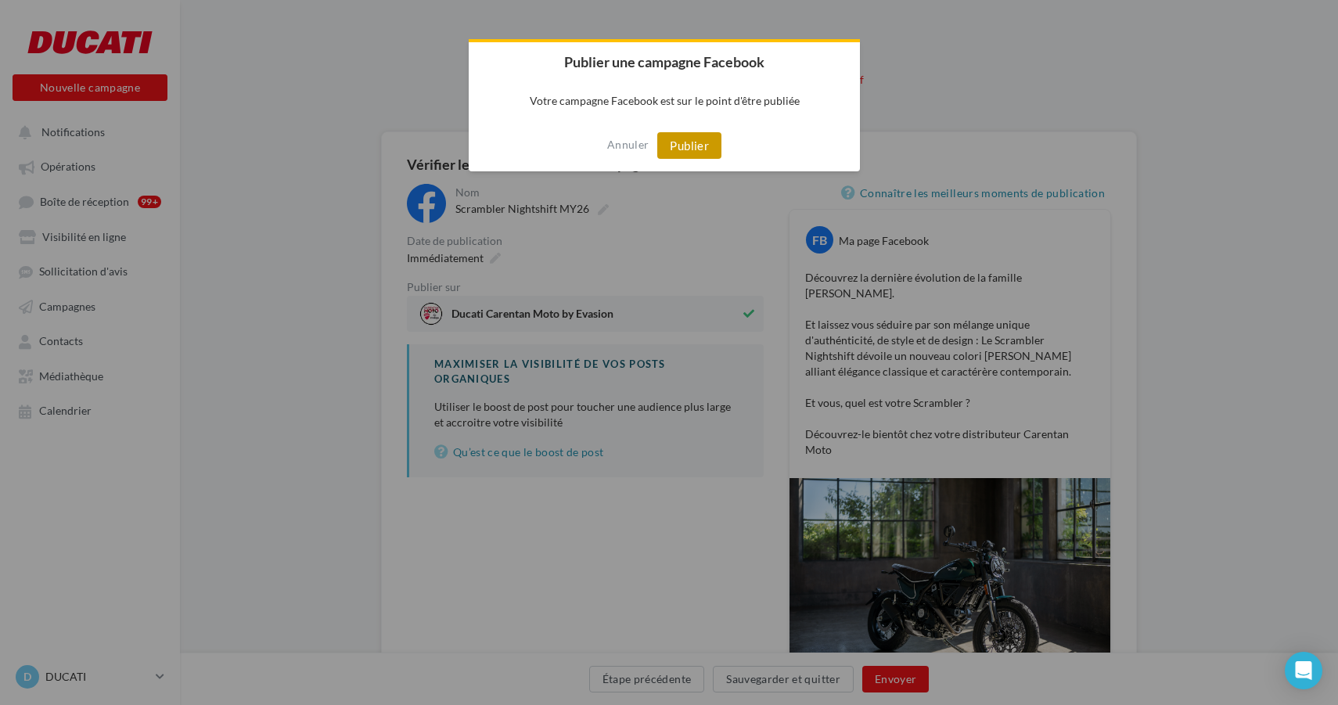
click at [708, 137] on button "Publier" at bounding box center [689, 145] width 64 height 27
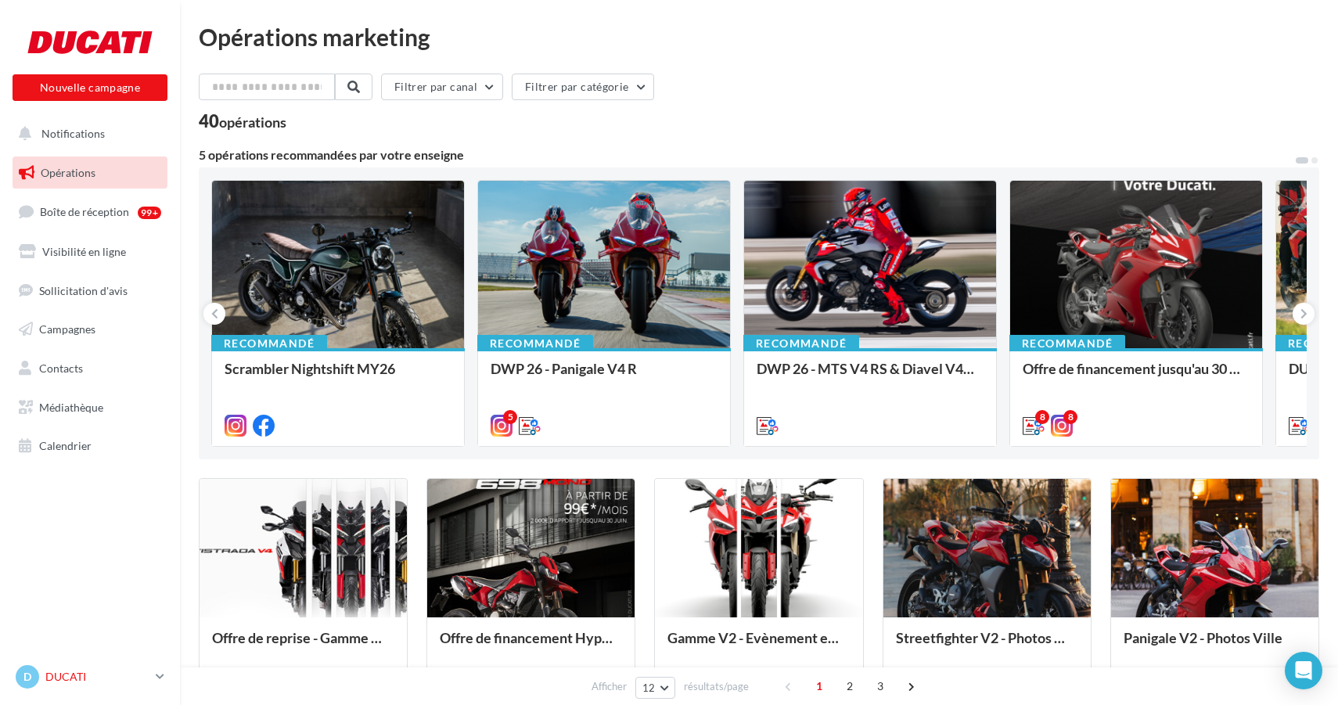
click at [53, 671] on p "DUCATI" at bounding box center [97, 677] width 104 height 16
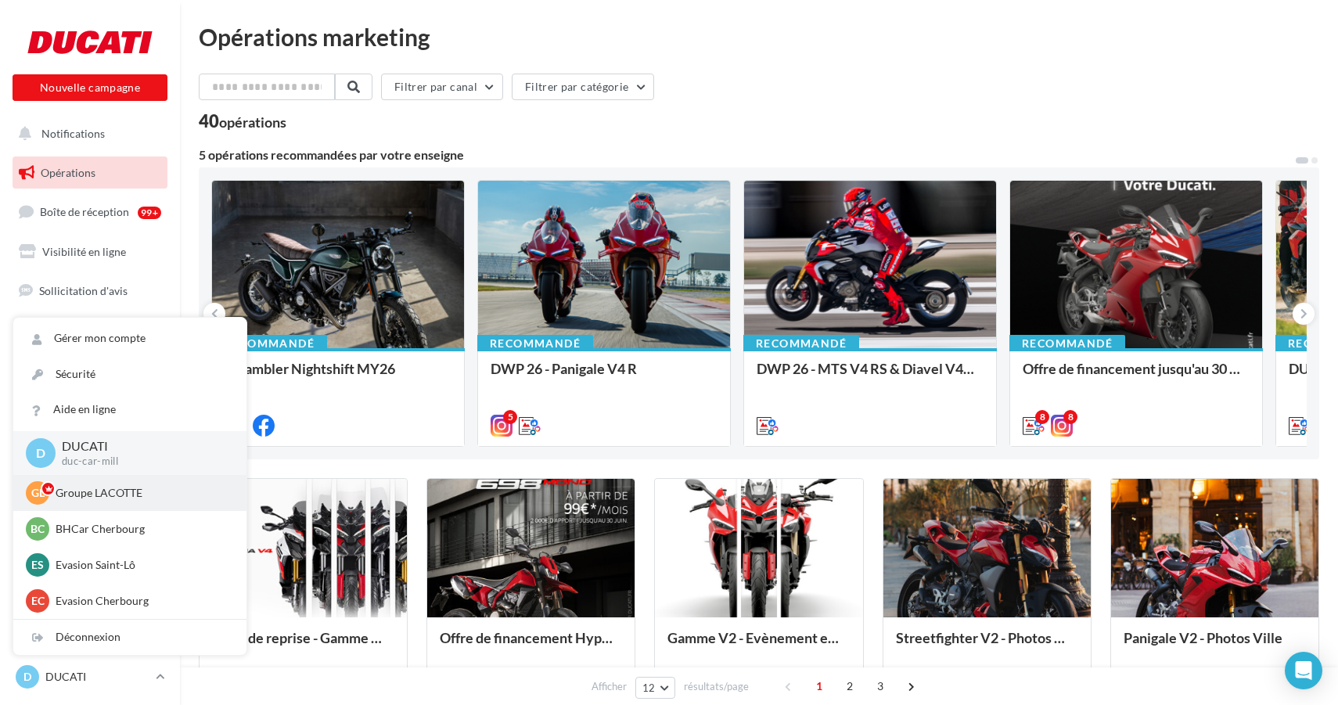
click at [131, 488] on p "Groupe LACOTTE" at bounding box center [142, 493] width 172 height 16
